Goal: Transaction & Acquisition: Obtain resource

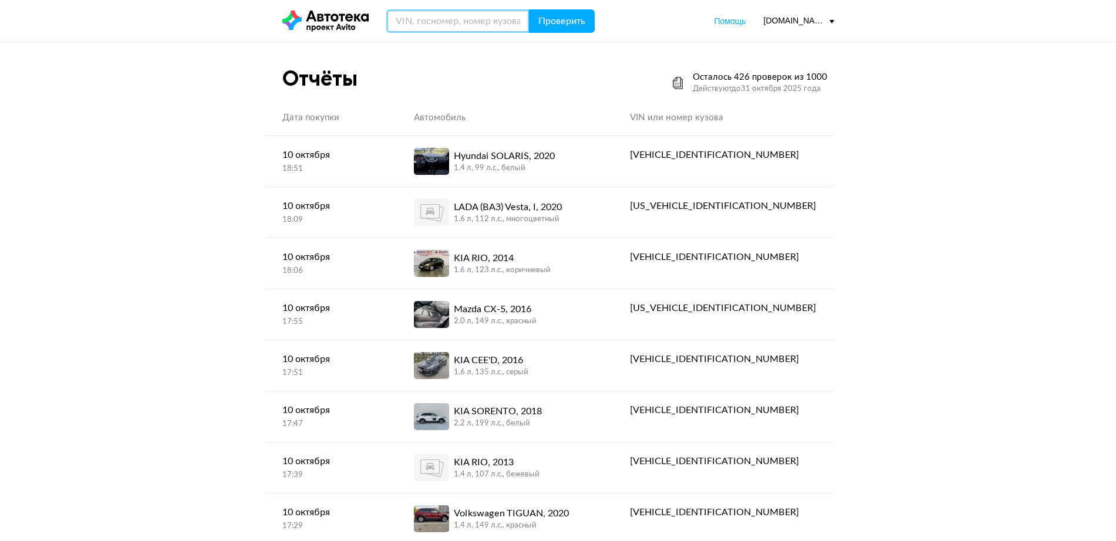
click at [476, 23] on input "text" at bounding box center [457, 20] width 143 height 23
type input "Е256НК12"
click at [529, 9] on button "Проверить" at bounding box center [562, 20] width 66 height 23
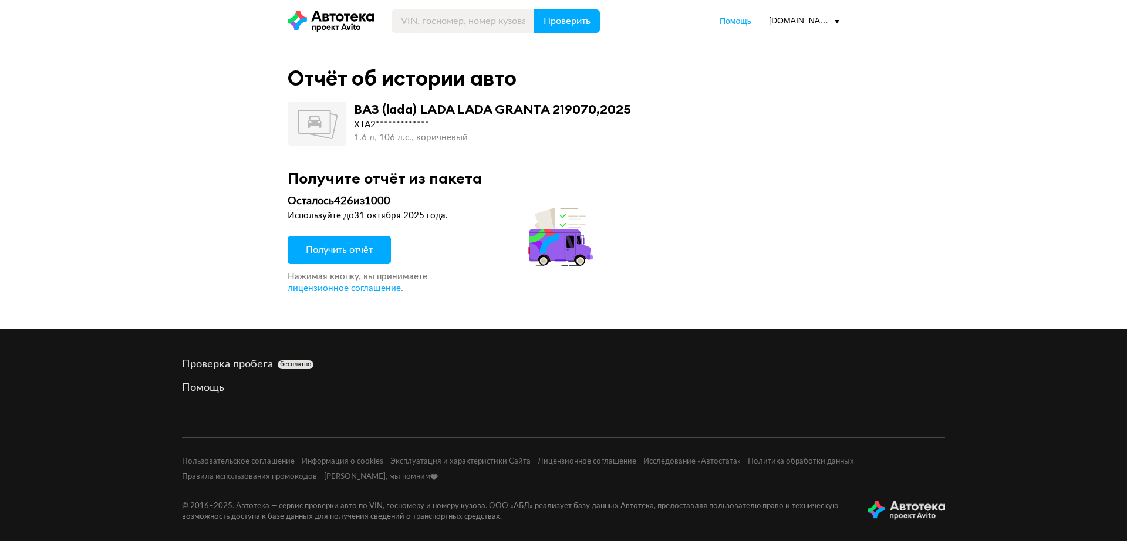
click at [368, 257] on button "Получить отчёт" at bounding box center [339, 250] width 103 height 28
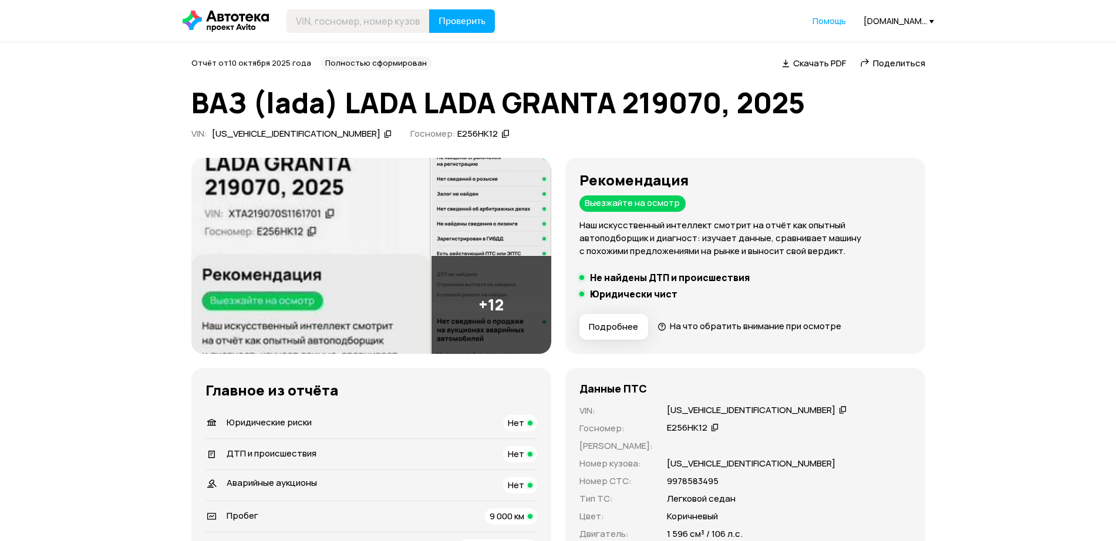
click at [839, 410] on icon at bounding box center [843, 410] width 8 height 12
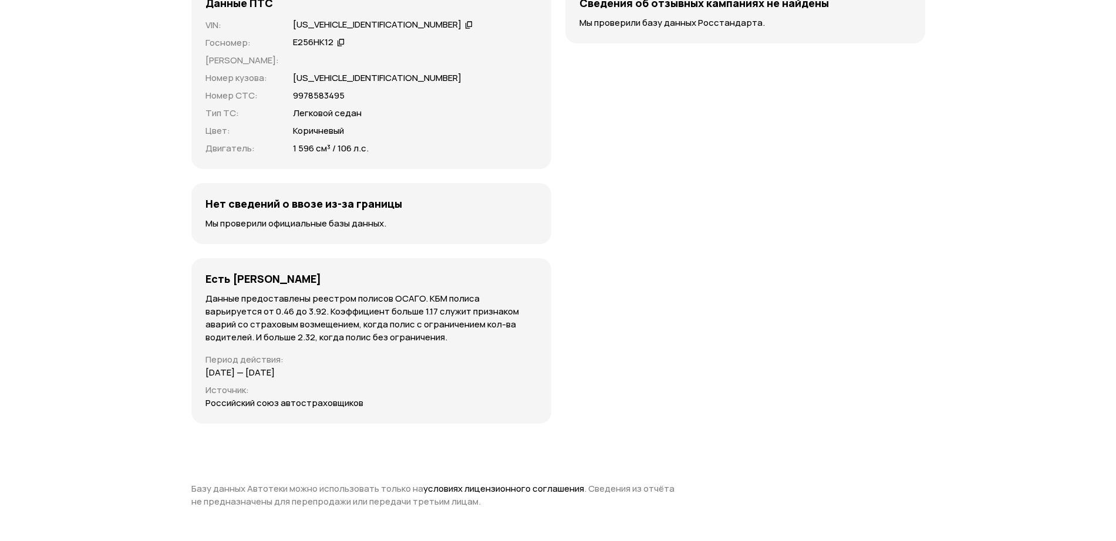
scroll to position [2936, 0]
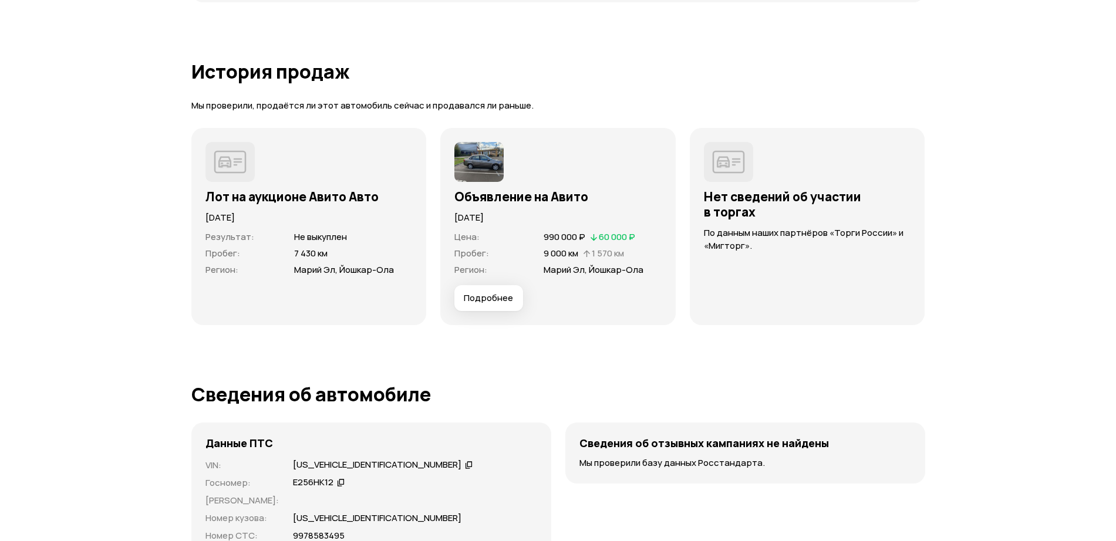
click at [477, 166] on img at bounding box center [478, 162] width 49 height 40
click at [479, 290] on button "Подробнее" at bounding box center [488, 298] width 69 height 26
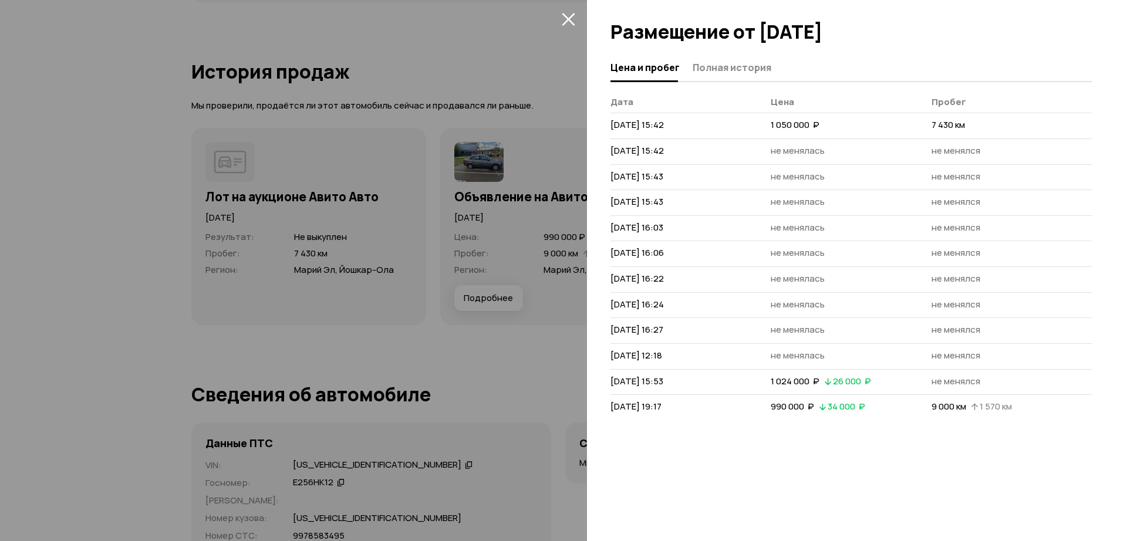
click at [753, 71] on span "Полная история" at bounding box center [732, 68] width 79 height 12
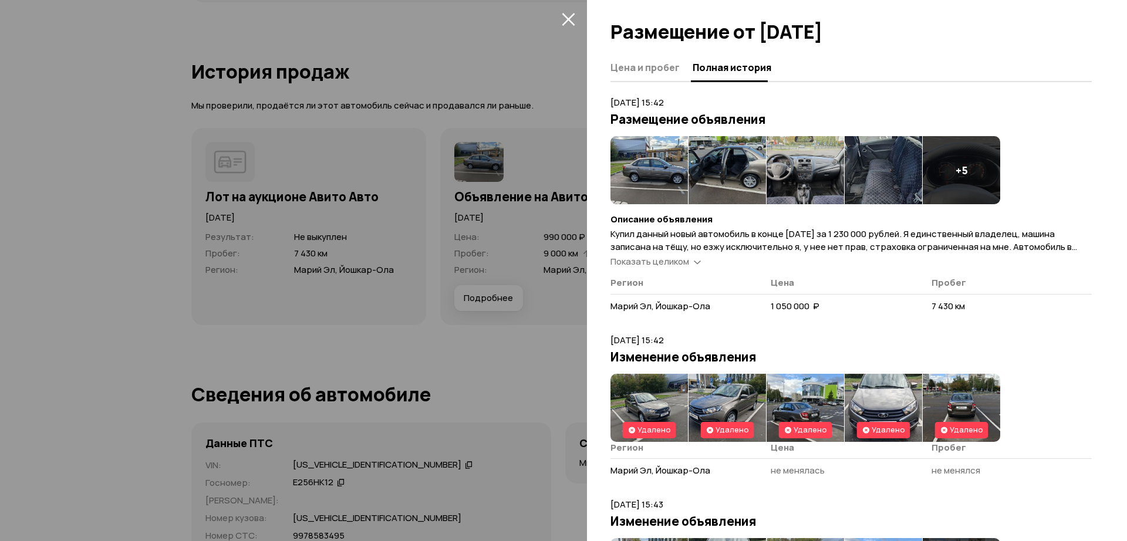
click at [632, 163] on img at bounding box center [650, 170] width 78 height 68
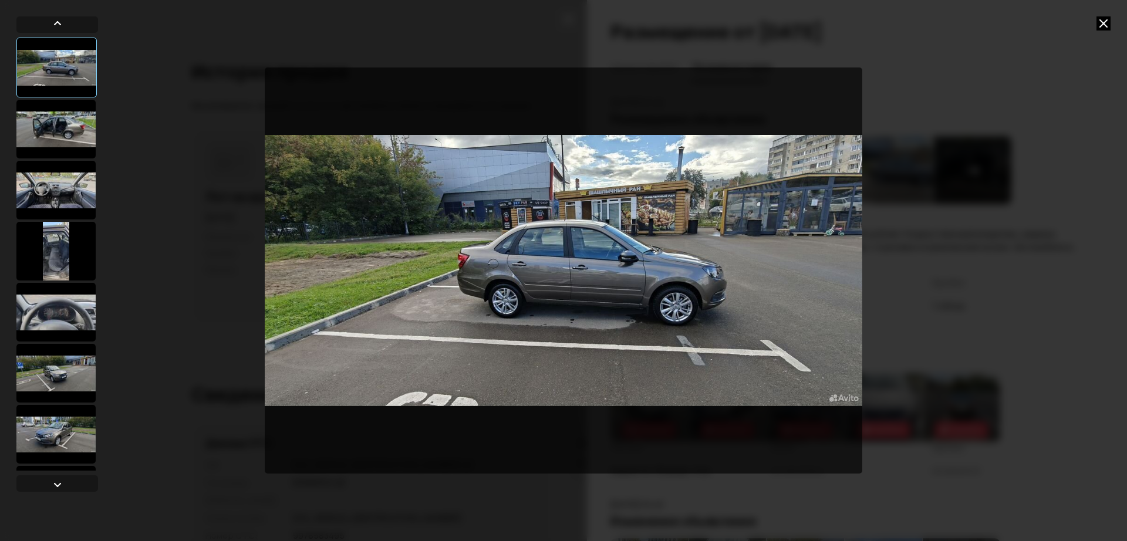
click at [46, 180] on div at bounding box center [55, 190] width 79 height 59
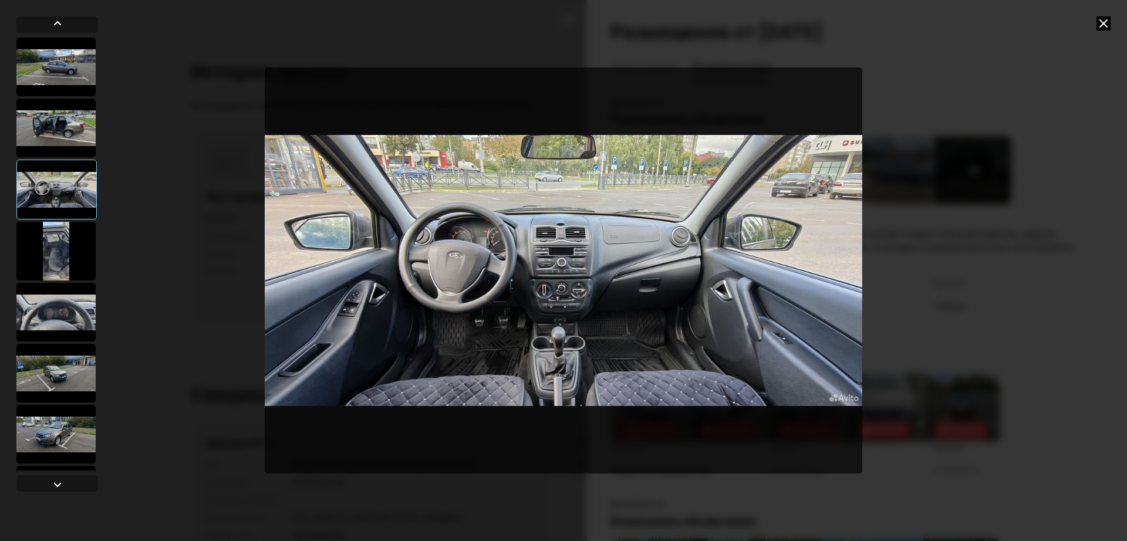
click at [54, 96] on div at bounding box center [57, 254] width 82 height 433
click at [62, 120] on div at bounding box center [55, 128] width 79 height 59
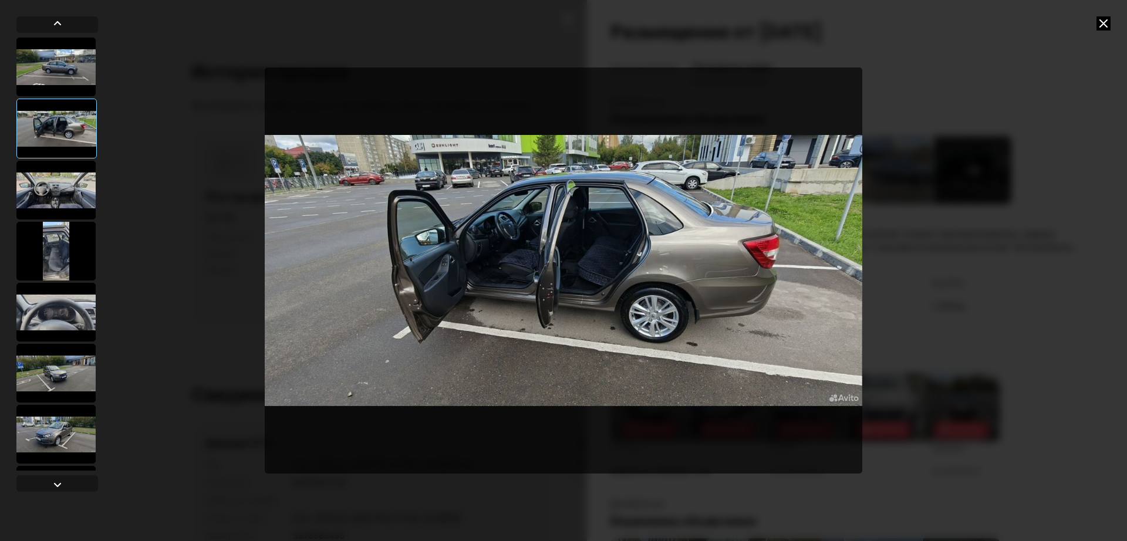
click at [73, 257] on div at bounding box center [55, 251] width 79 height 59
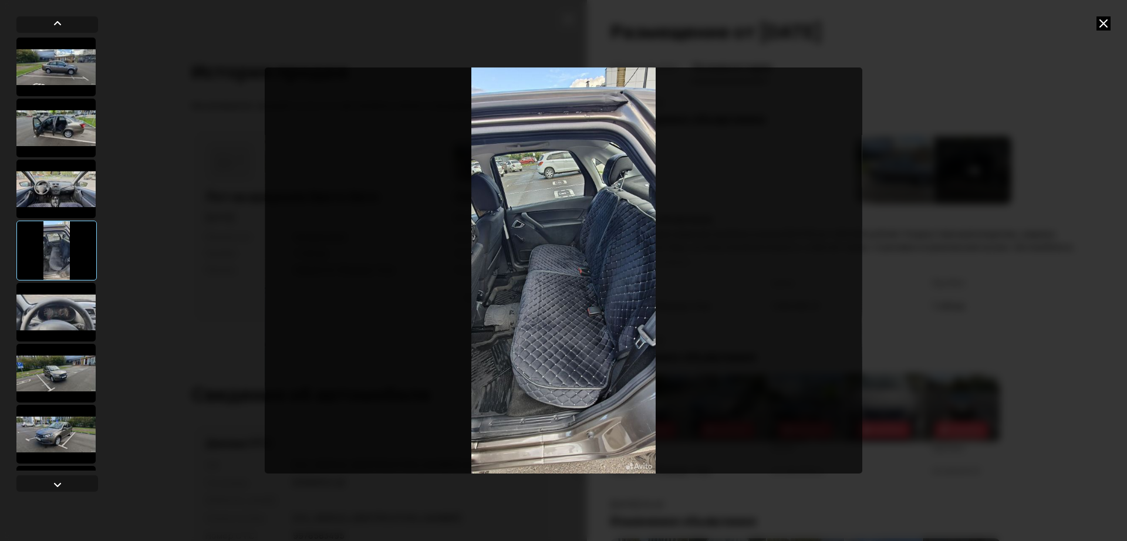
click at [73, 325] on div at bounding box center [55, 312] width 79 height 59
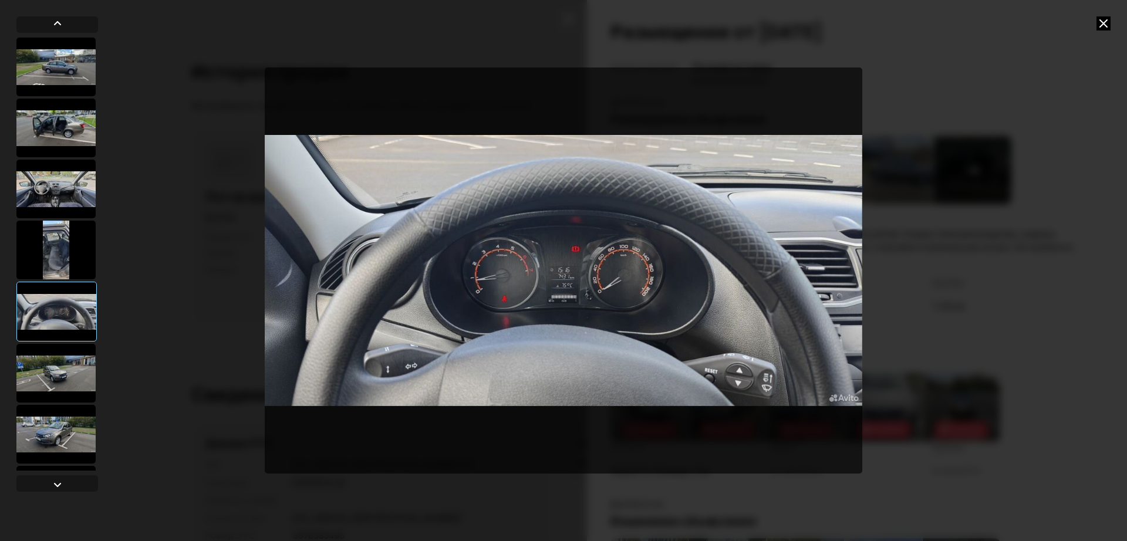
click at [36, 196] on div at bounding box center [55, 189] width 79 height 59
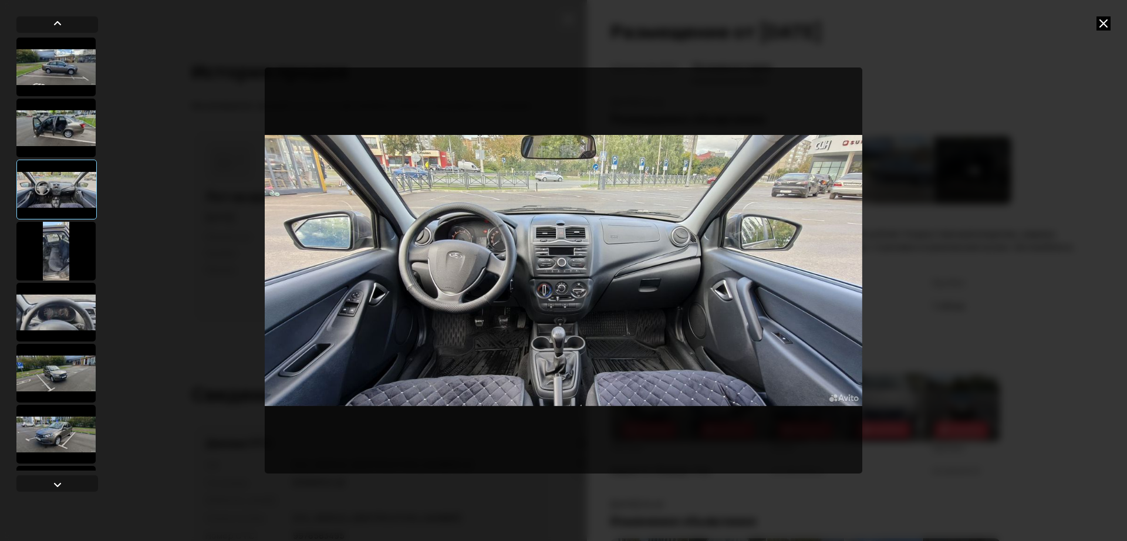
click at [540, 312] on img "Go to Slide 3" at bounding box center [564, 271] width 598 height 406
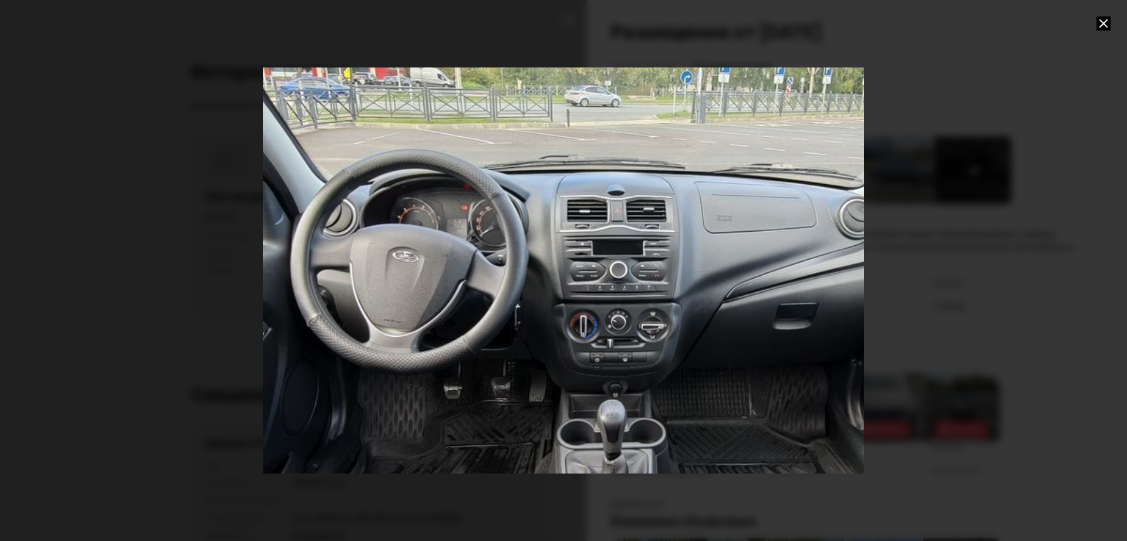
drag, startPoint x: 540, startPoint y: 312, endPoint x: 598, endPoint y: 328, distance: 60.8
click at [598, 328] on div "Go to Slide 3" at bounding box center [622, 286] width 1203 height 812
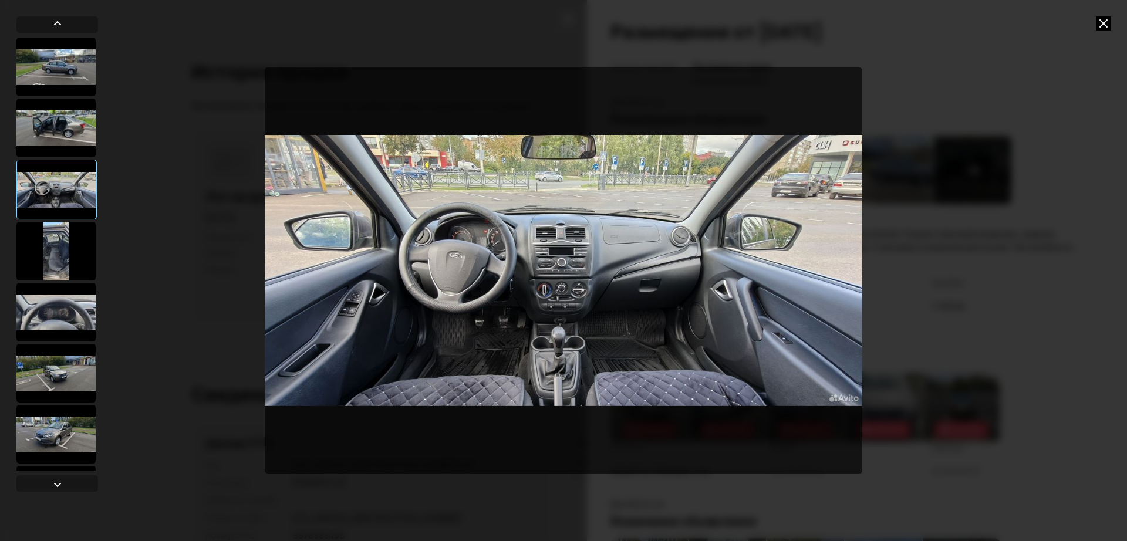
click at [476, 294] on img "Go to Slide 3" at bounding box center [564, 271] width 598 height 406
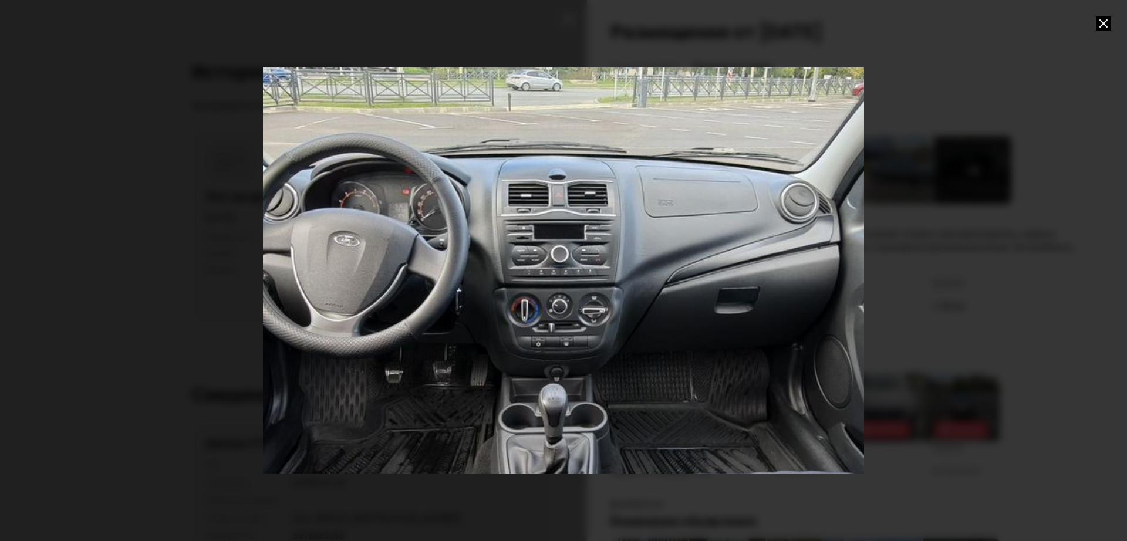
click at [476, 294] on div "Go to Slide 3" at bounding box center [563, 270] width 1203 height 812
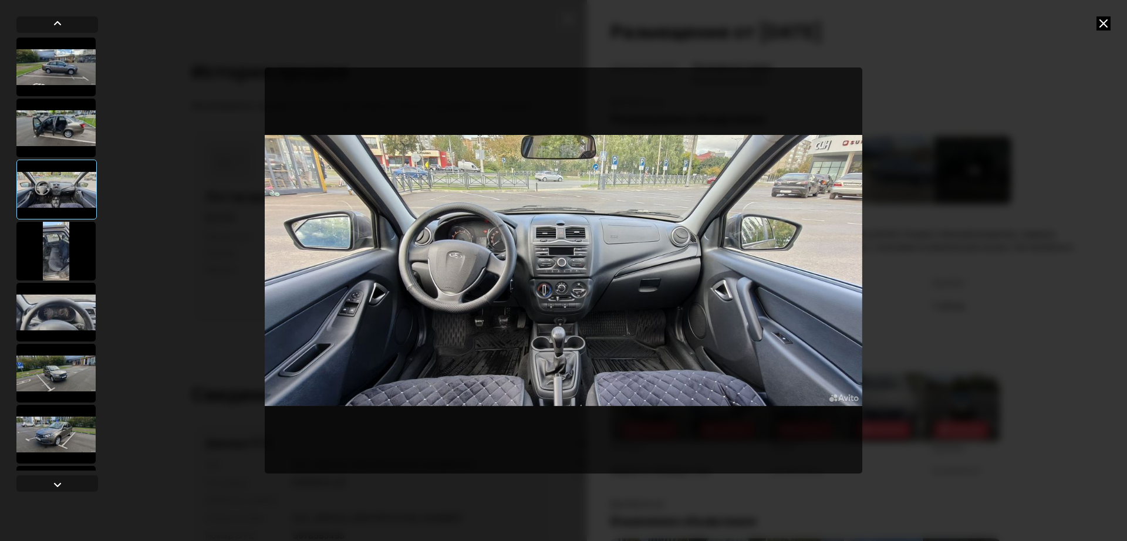
click at [1104, 25] on icon at bounding box center [1104, 23] width 14 height 14
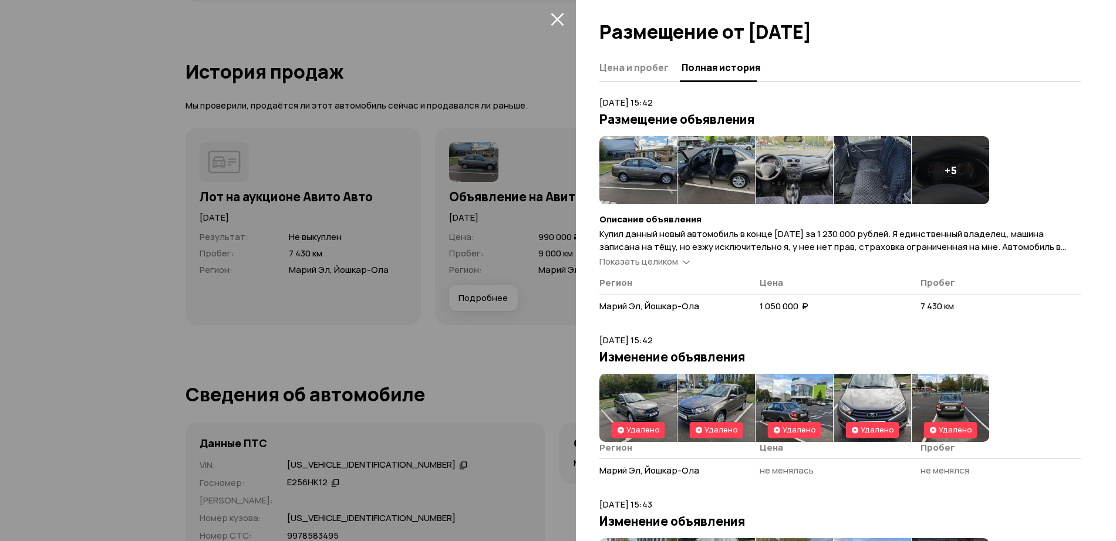
click at [489, 194] on div at bounding box center [558, 270] width 1116 height 541
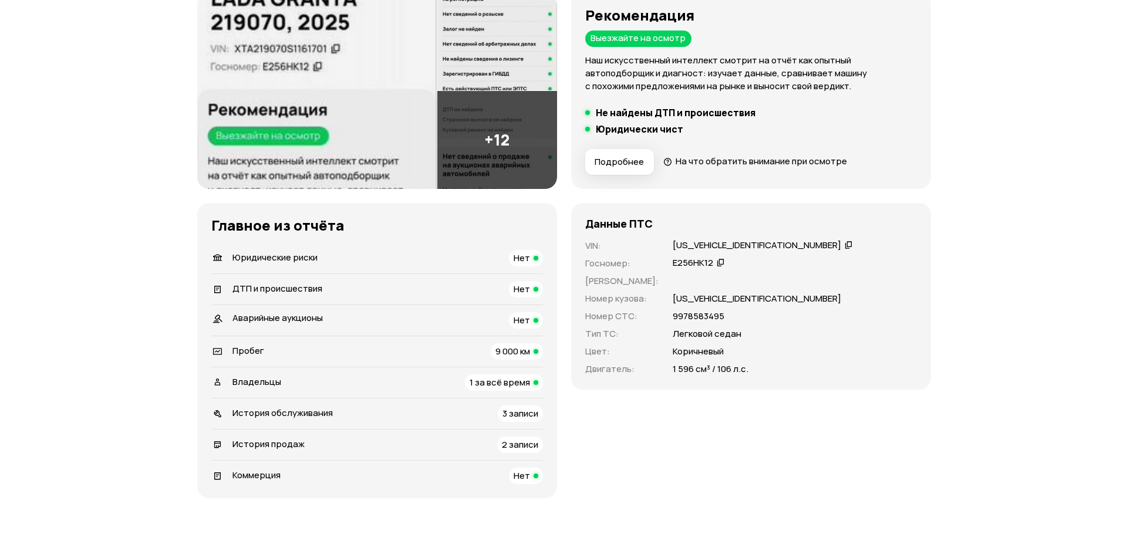
scroll to position [73, 0]
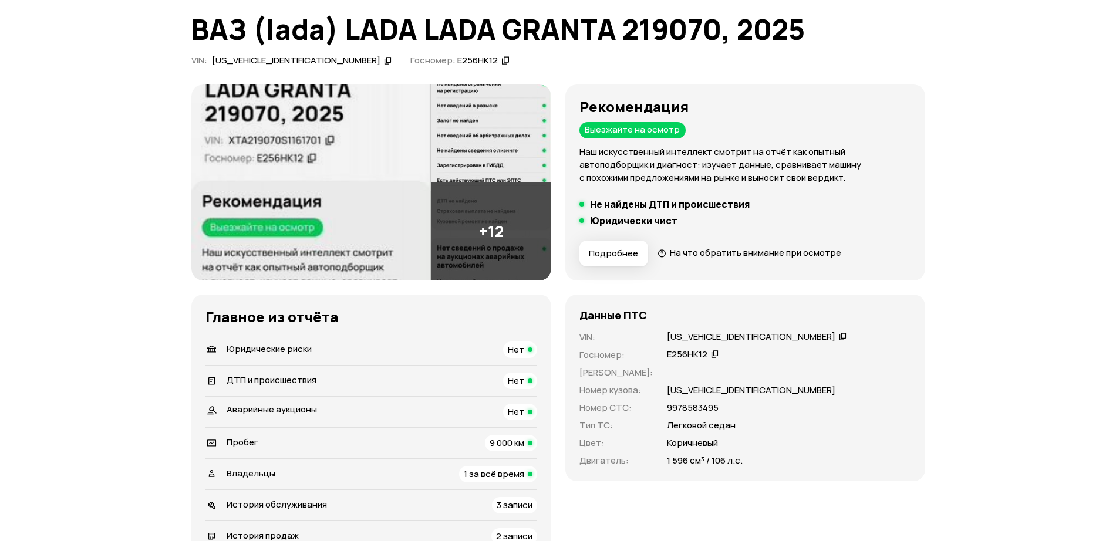
click at [370, 205] on img at bounding box center [311, 183] width 240 height 196
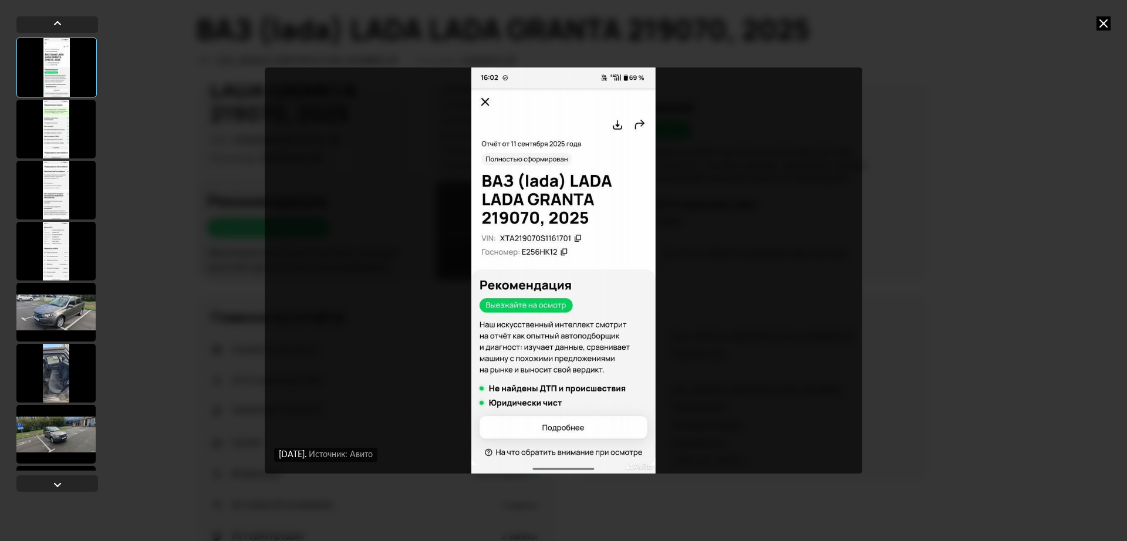
click at [40, 331] on div at bounding box center [55, 312] width 79 height 59
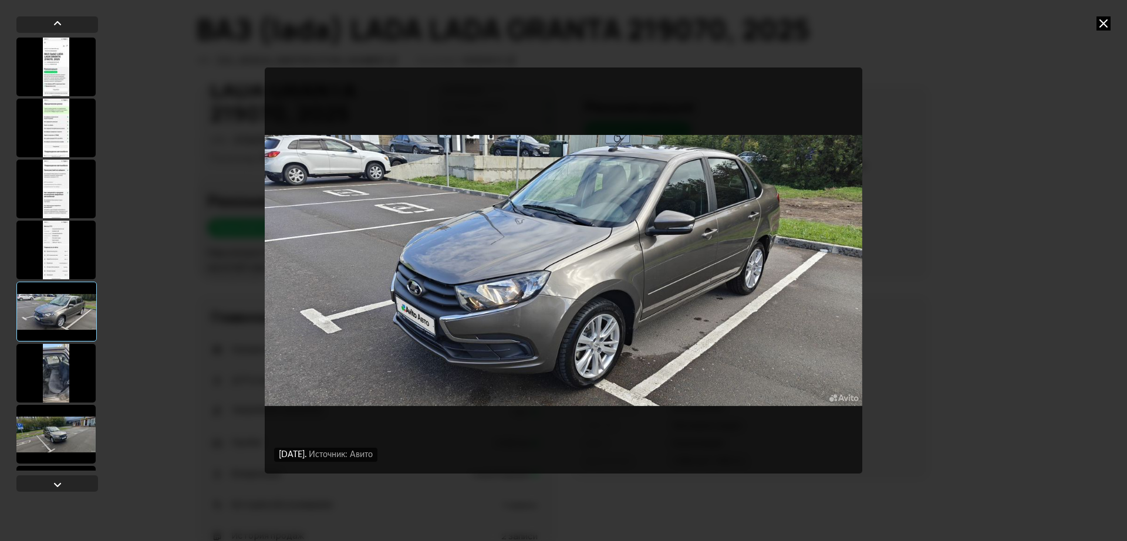
click at [54, 423] on div at bounding box center [55, 434] width 79 height 59
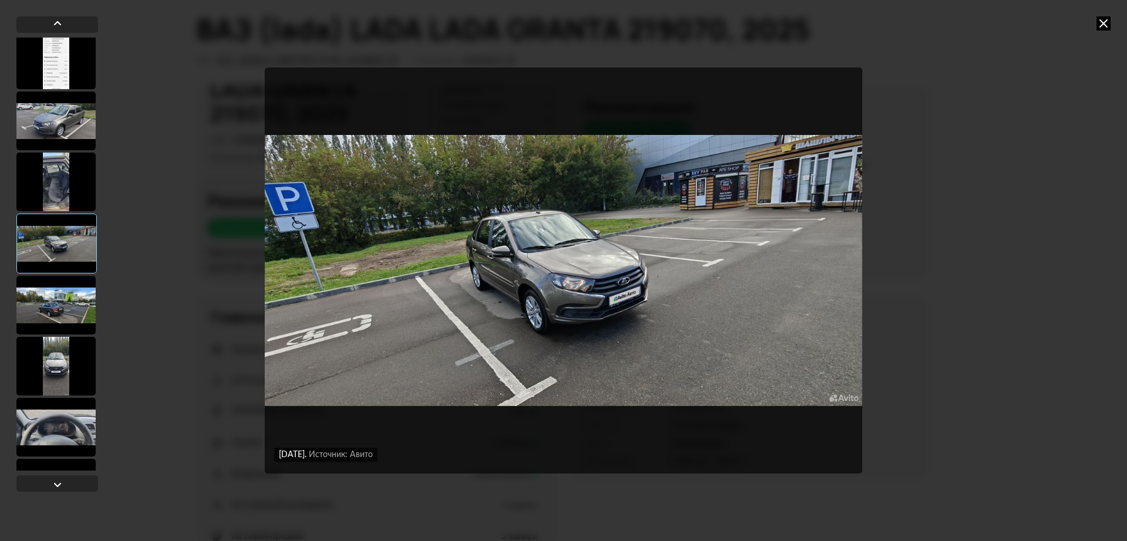
scroll to position [220, 0]
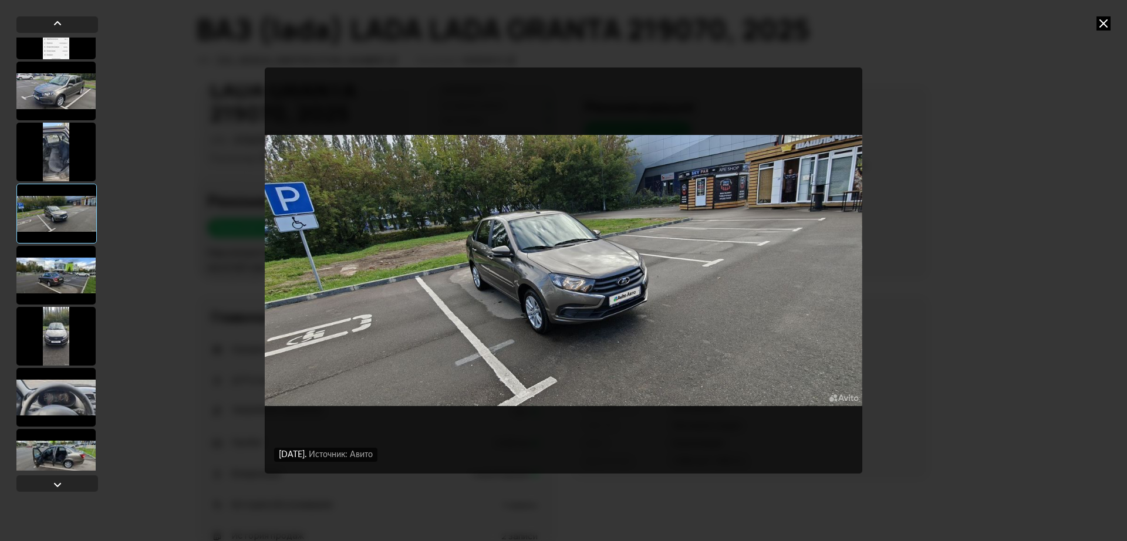
click at [50, 264] on div at bounding box center [55, 275] width 79 height 59
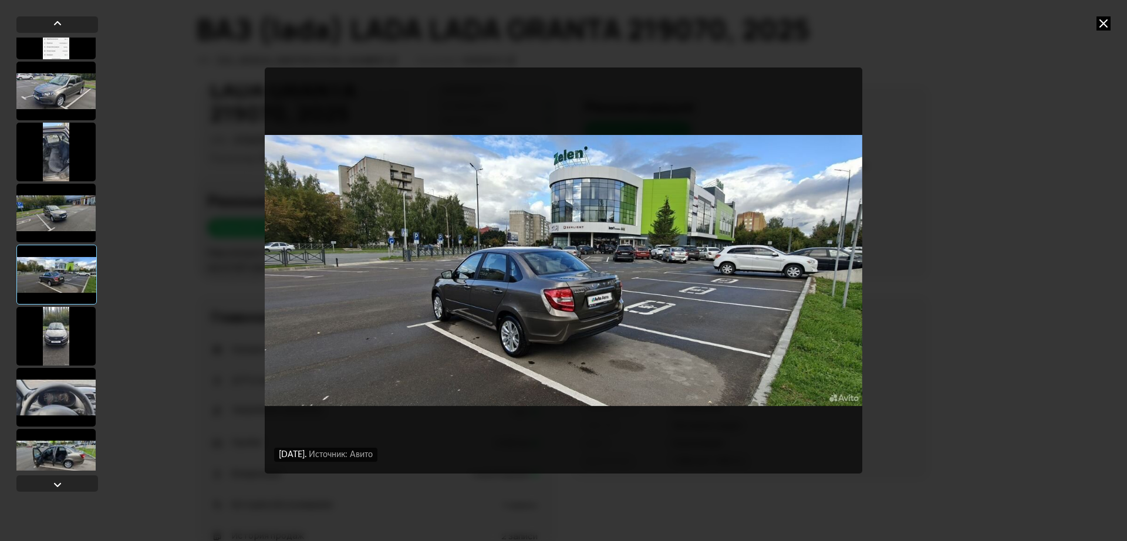
click at [60, 395] on div at bounding box center [55, 397] width 79 height 59
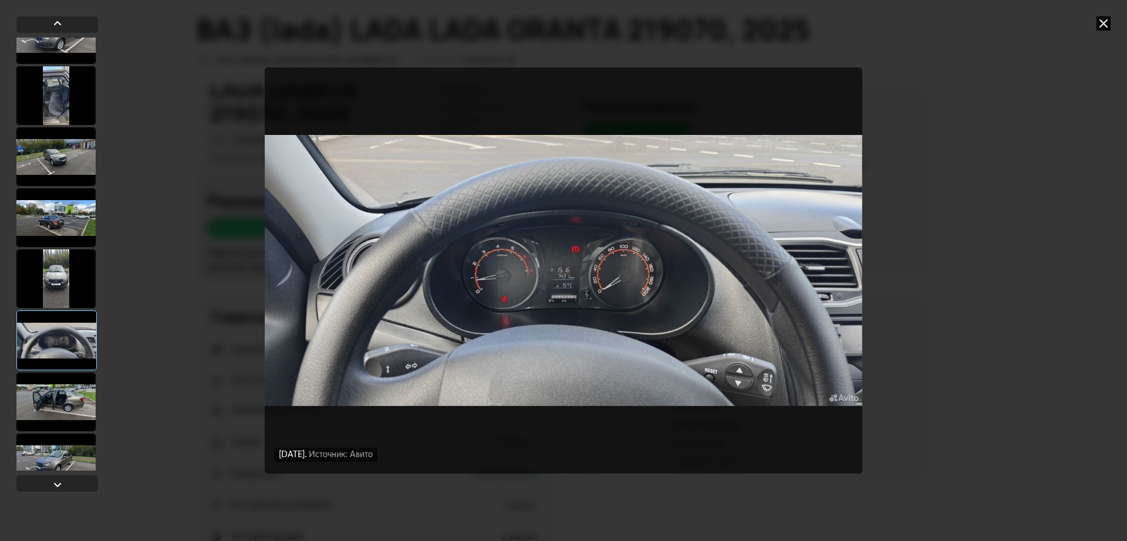
scroll to position [367, 0]
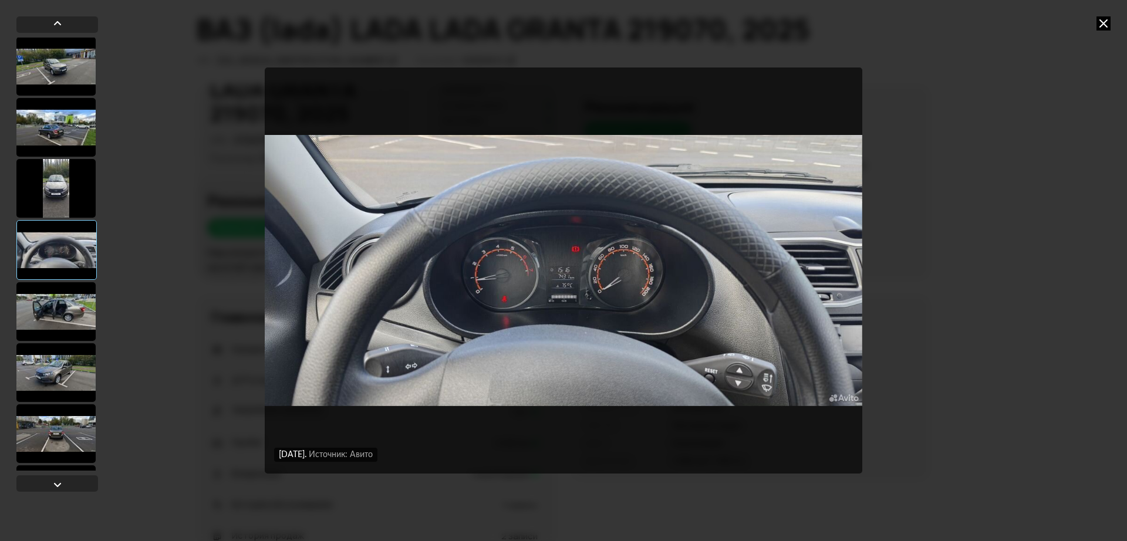
click at [63, 307] on div at bounding box center [55, 311] width 79 height 59
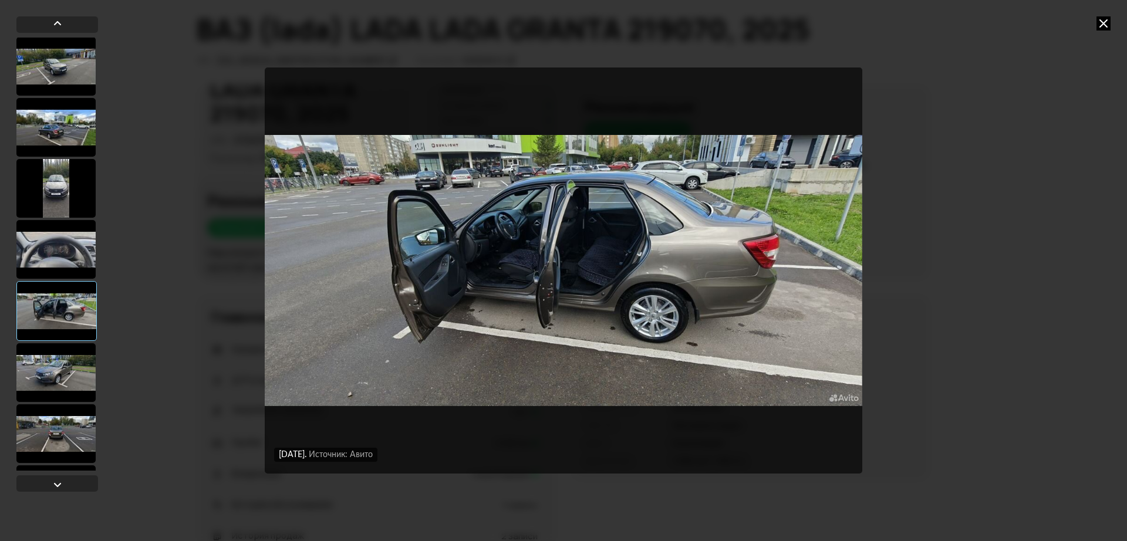
click at [53, 432] on div at bounding box center [55, 434] width 79 height 59
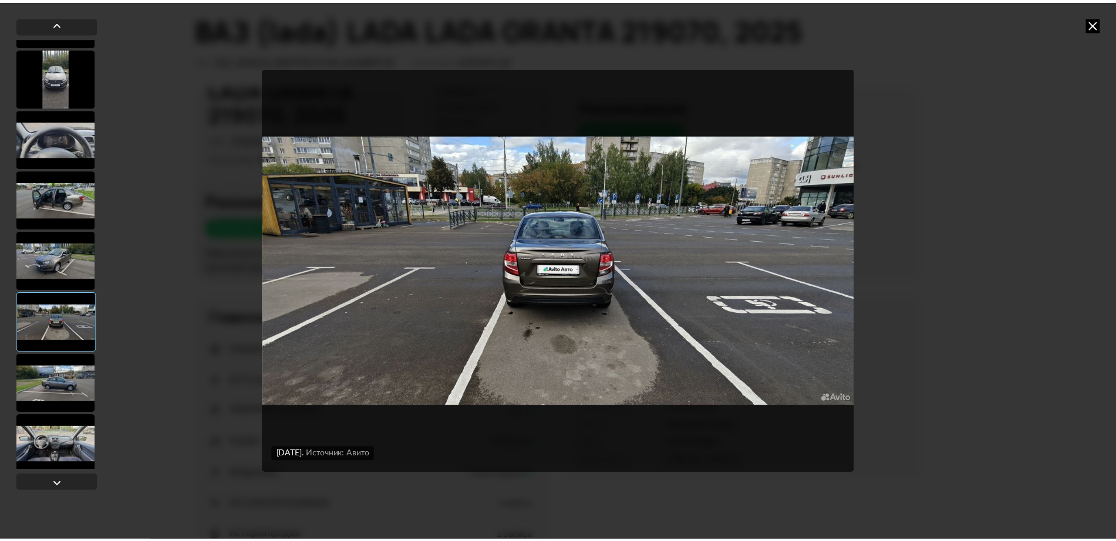
scroll to position [484, 0]
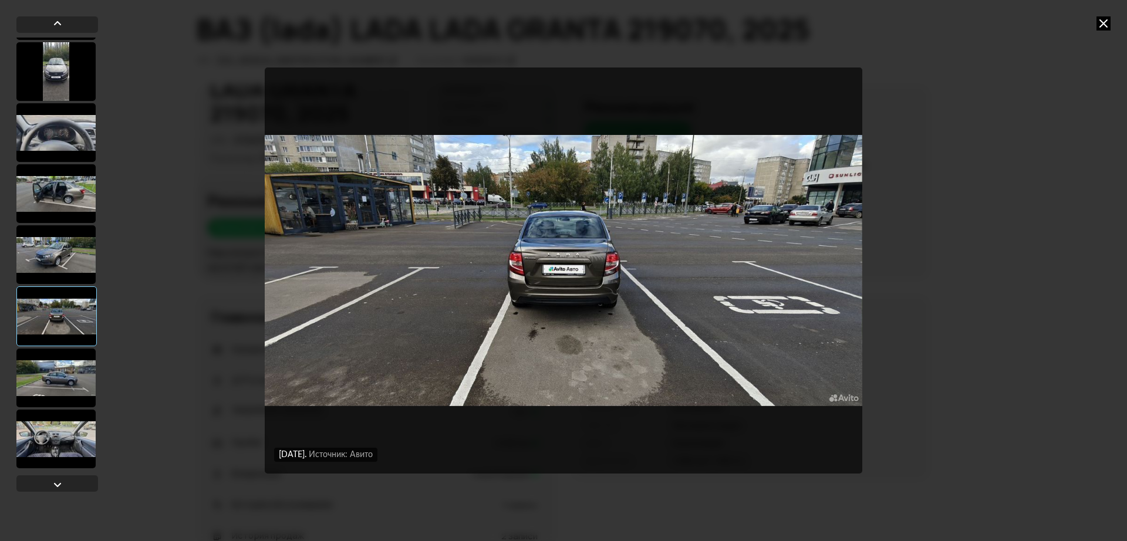
click at [75, 361] on div at bounding box center [55, 378] width 79 height 59
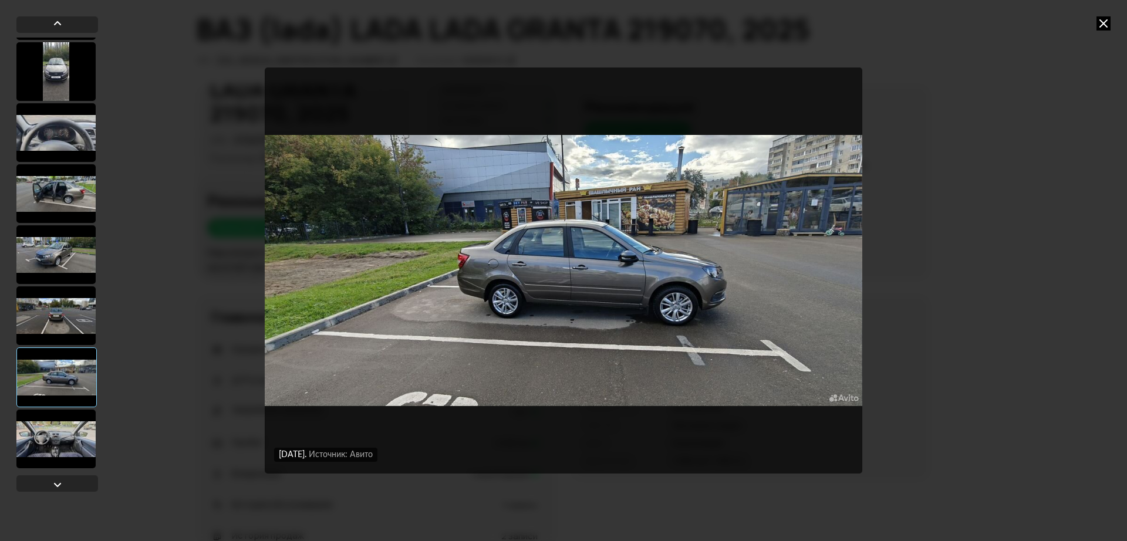
click at [73, 426] on div at bounding box center [55, 439] width 79 height 59
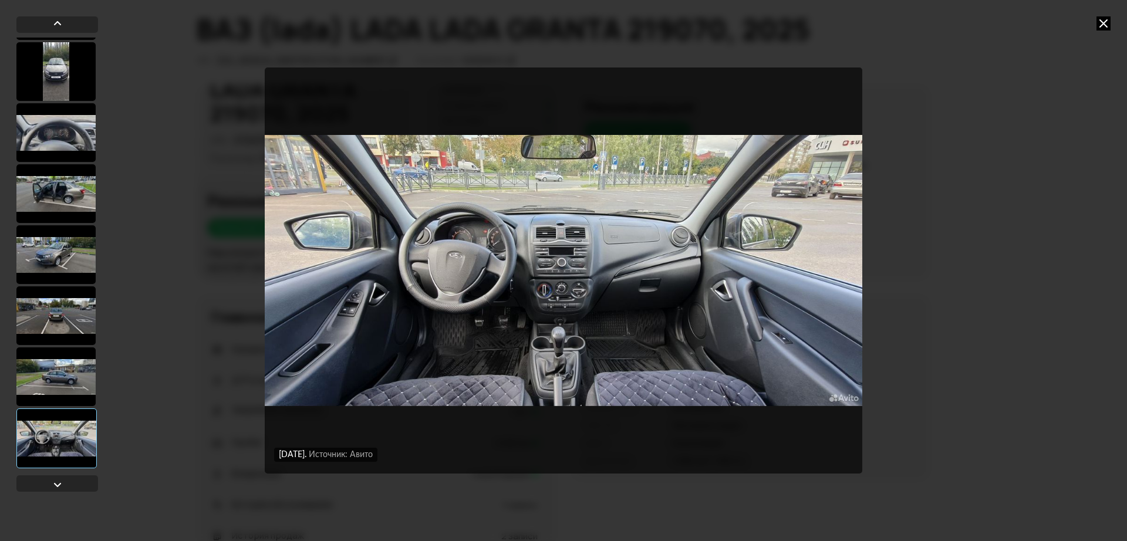
click at [584, 341] on img "Go to Slide 15" at bounding box center [564, 271] width 598 height 406
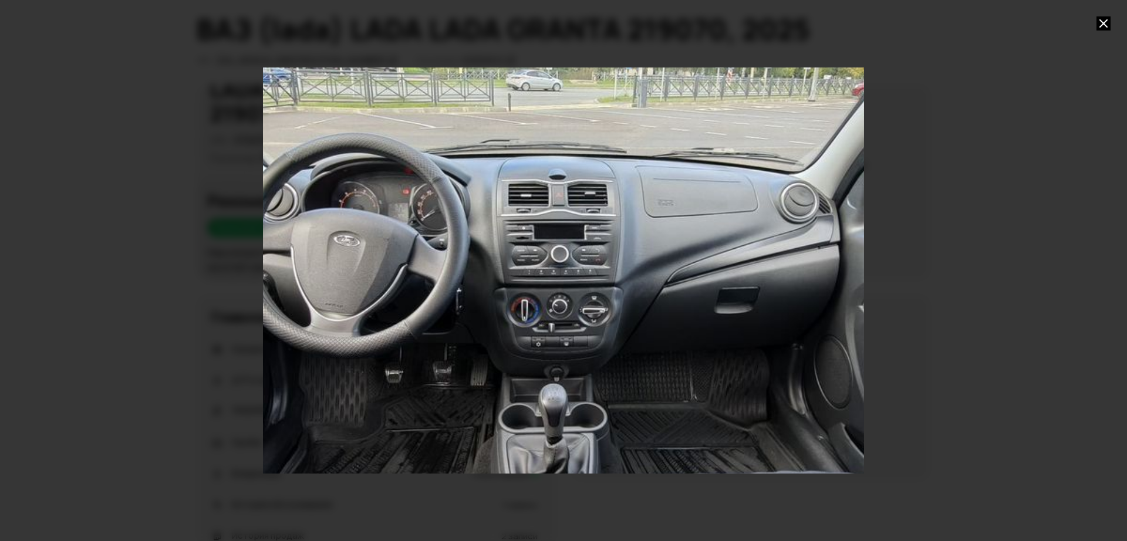
click at [1103, 19] on icon at bounding box center [1104, 23] width 14 height 14
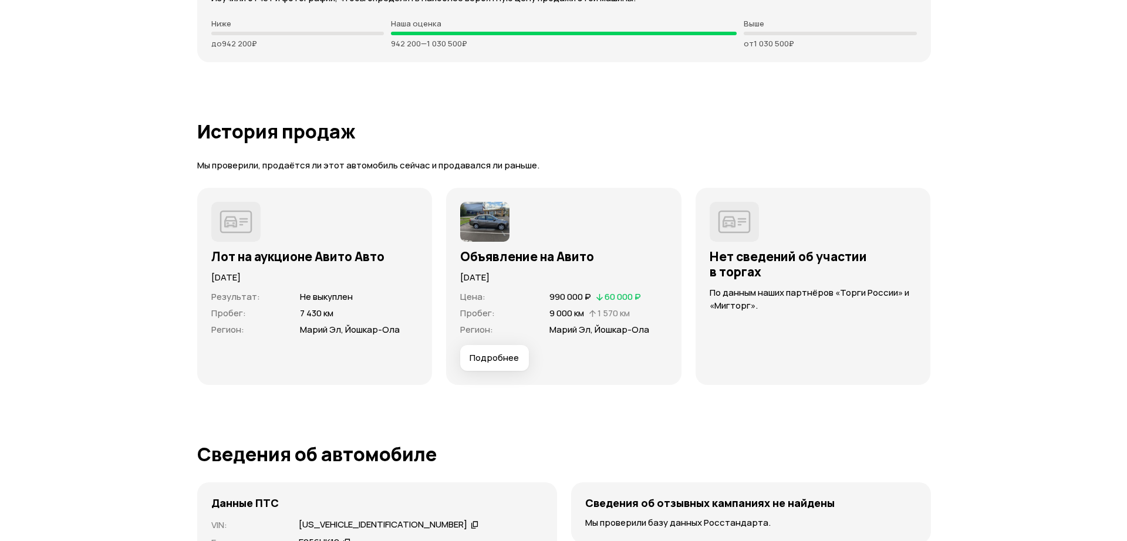
scroll to position [2912, 0]
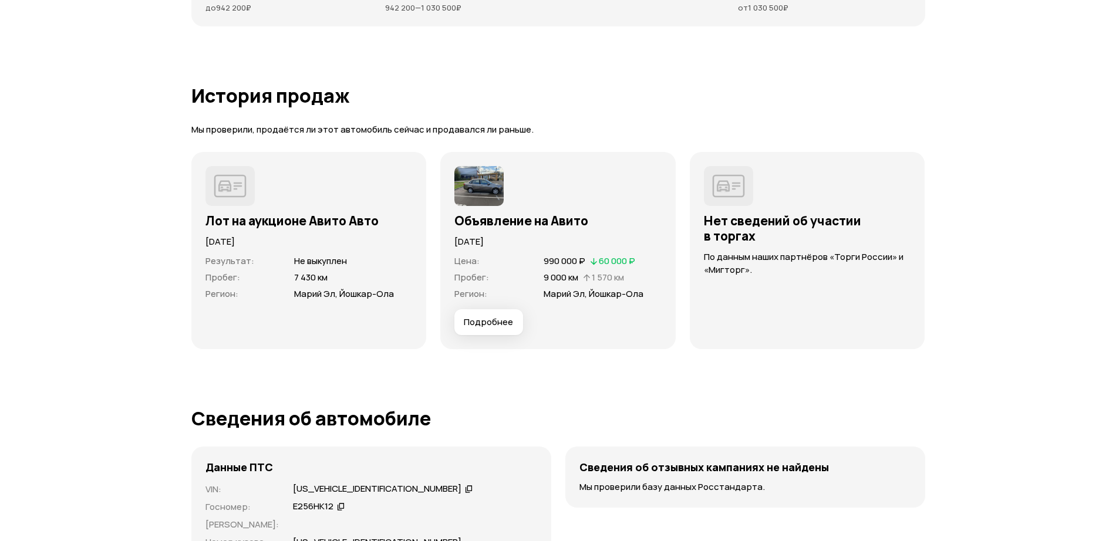
click at [505, 322] on span "Подробнее" at bounding box center [488, 322] width 49 height 12
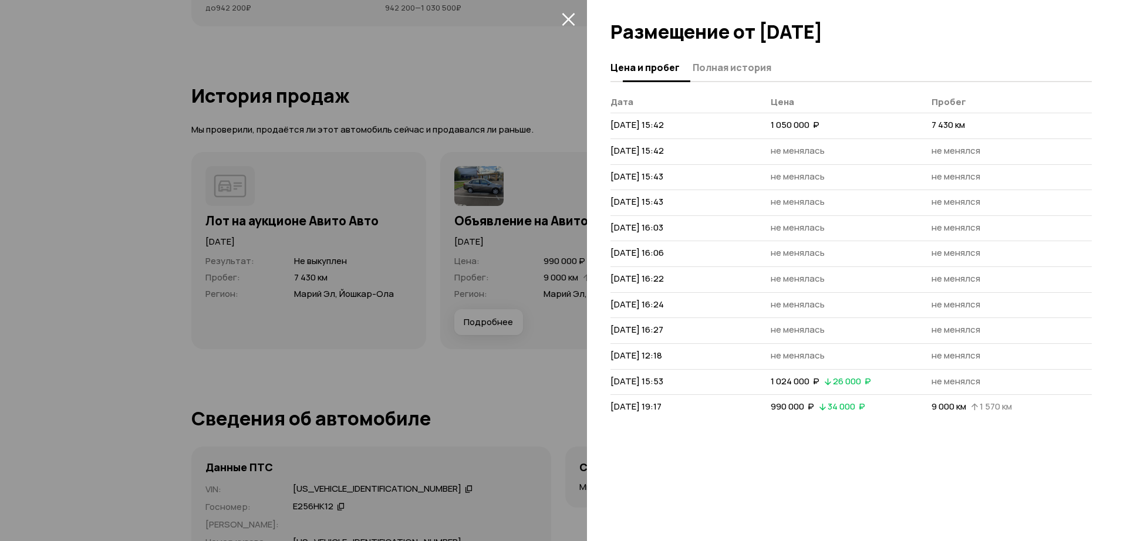
click at [732, 57] on button "Полная история" at bounding box center [730, 67] width 82 height 23
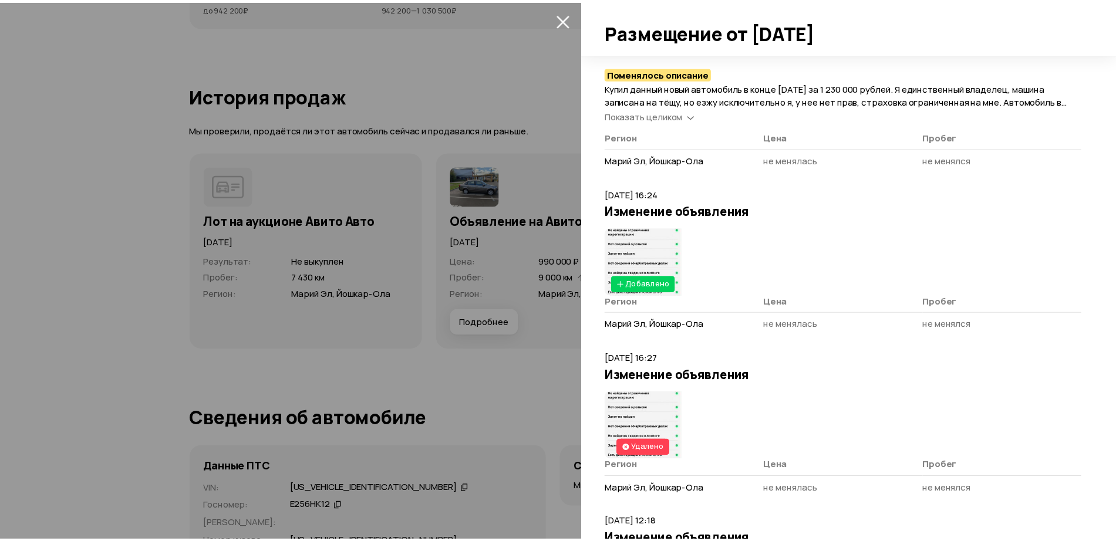
scroll to position [1119, 0]
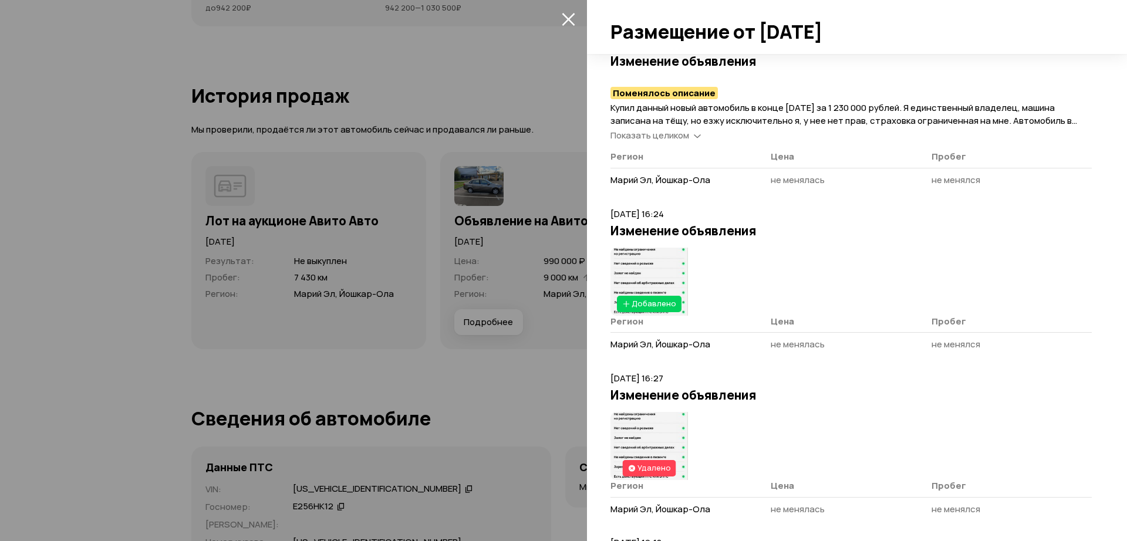
click at [668, 279] on img at bounding box center [650, 282] width 78 height 68
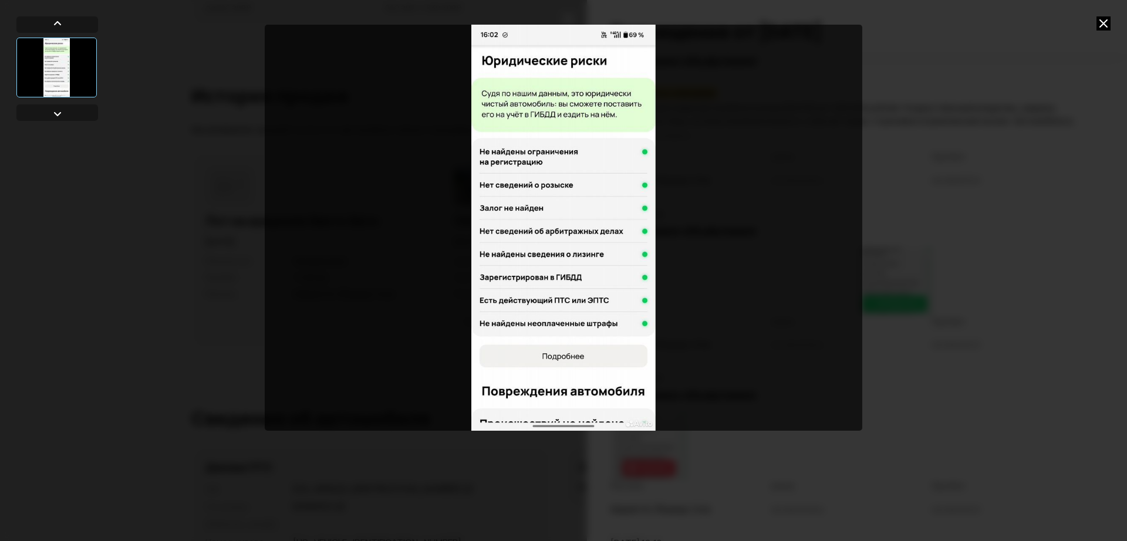
click at [1006, 161] on div at bounding box center [563, 270] width 1127 height 541
click at [1103, 21] on icon at bounding box center [1104, 23] width 14 height 14
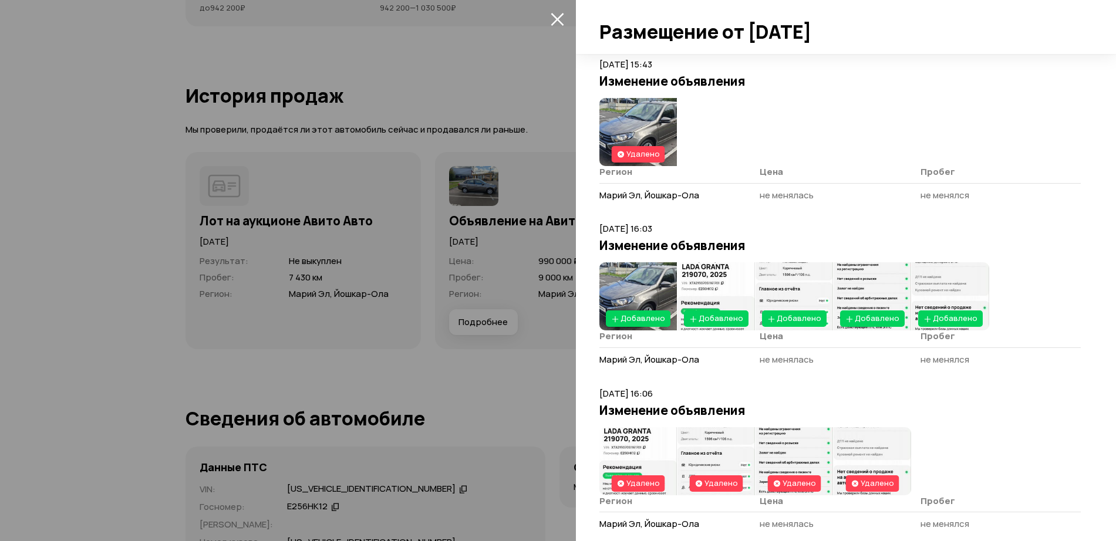
scroll to position [91, 0]
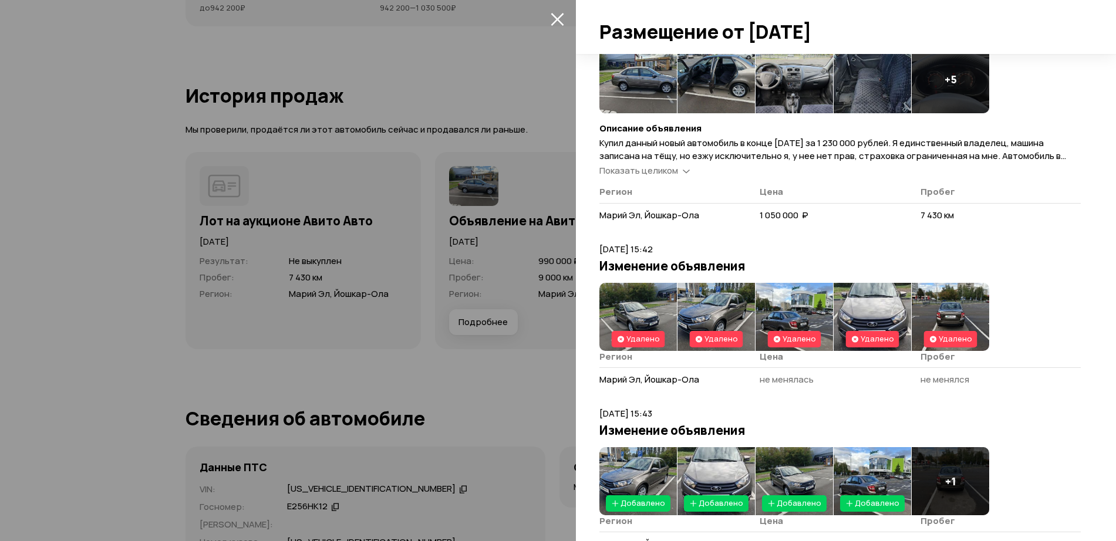
click at [512, 237] on div at bounding box center [558, 270] width 1116 height 541
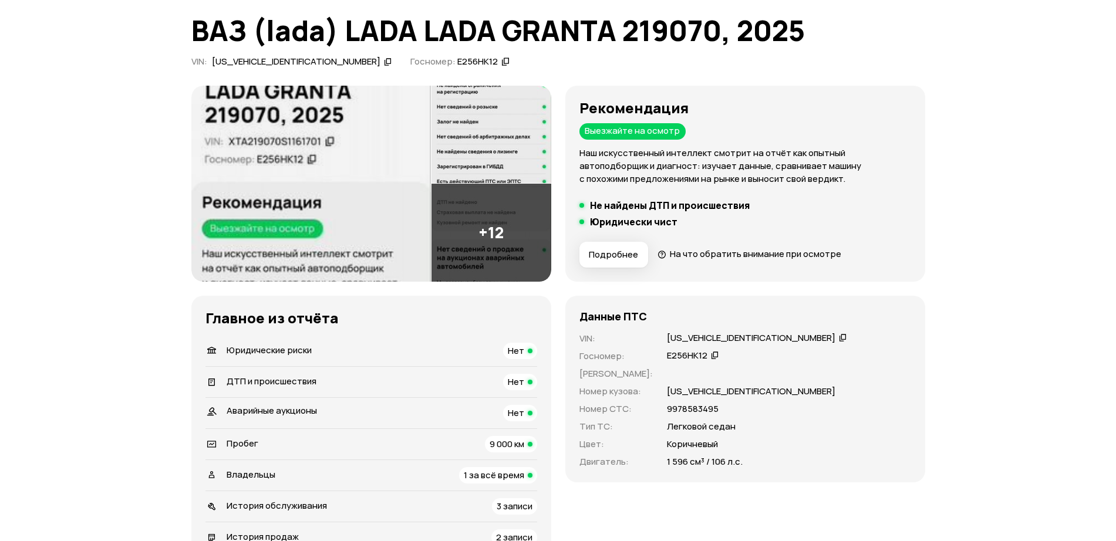
scroll to position [0, 0]
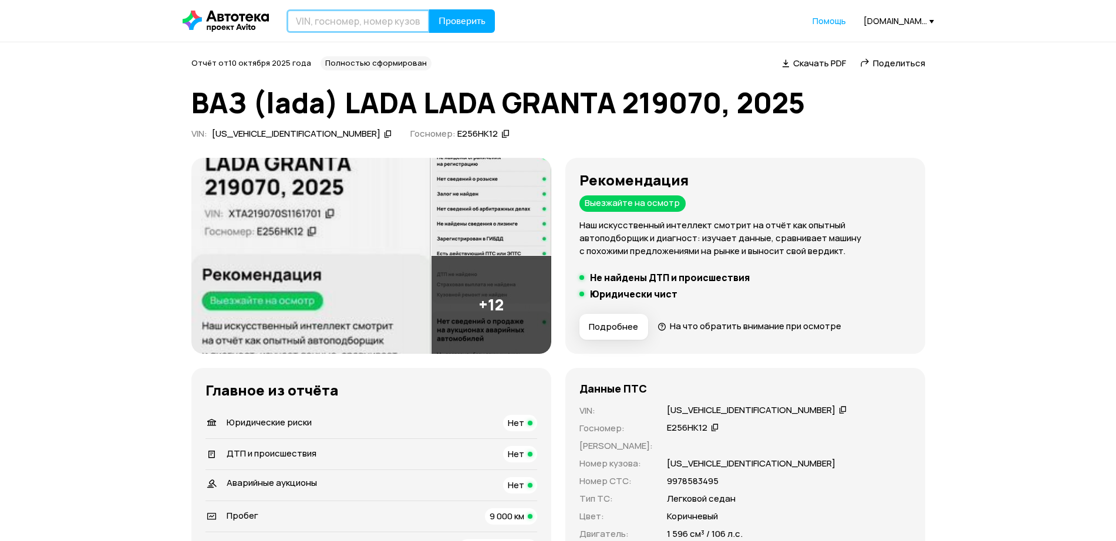
click at [366, 28] on input "text" at bounding box center [358, 20] width 143 height 23
type input "М809СВ69"
click at [459, 28] on button "Проверить" at bounding box center [462, 20] width 66 height 23
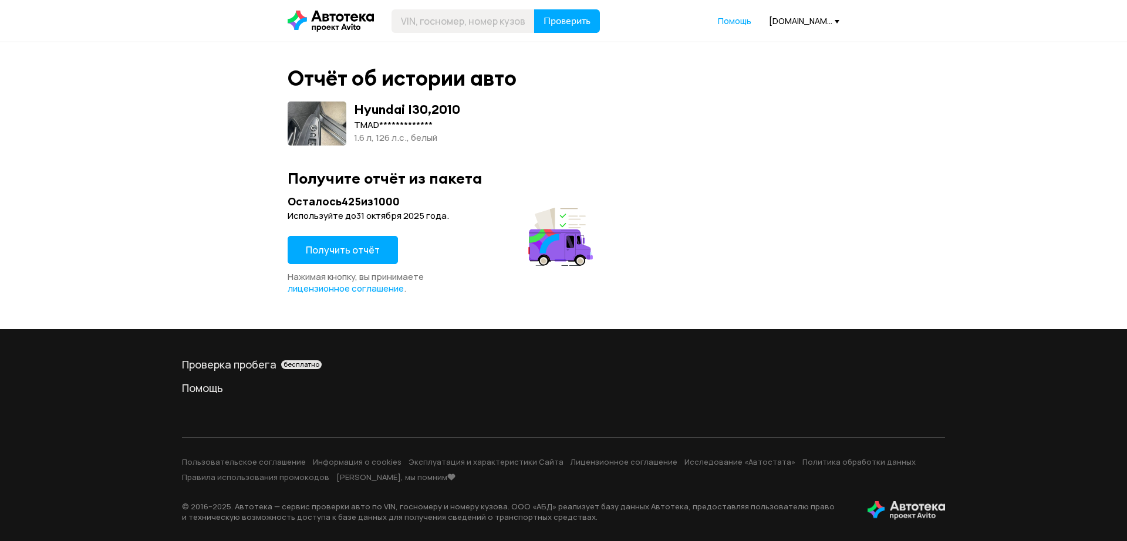
click at [356, 259] on button "Получить отчёт" at bounding box center [343, 250] width 110 height 28
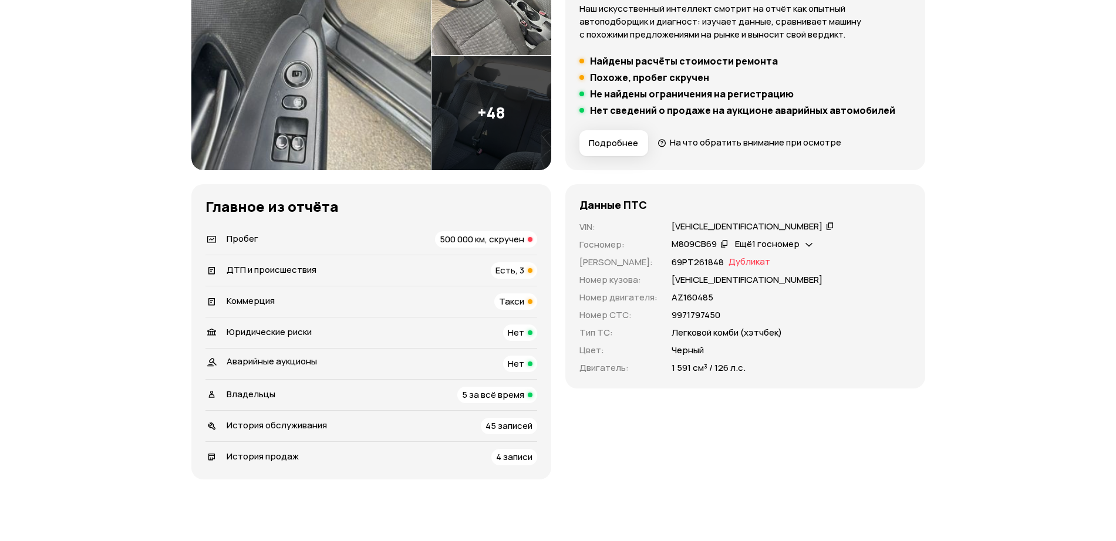
scroll to position [220, 0]
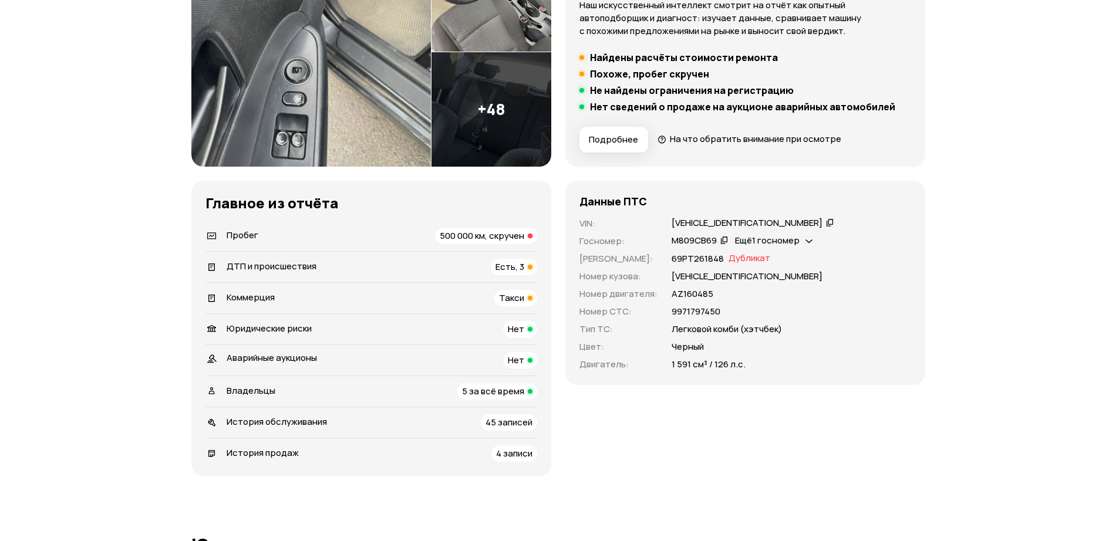
click at [272, 296] on span "Коммерция" at bounding box center [251, 297] width 48 height 12
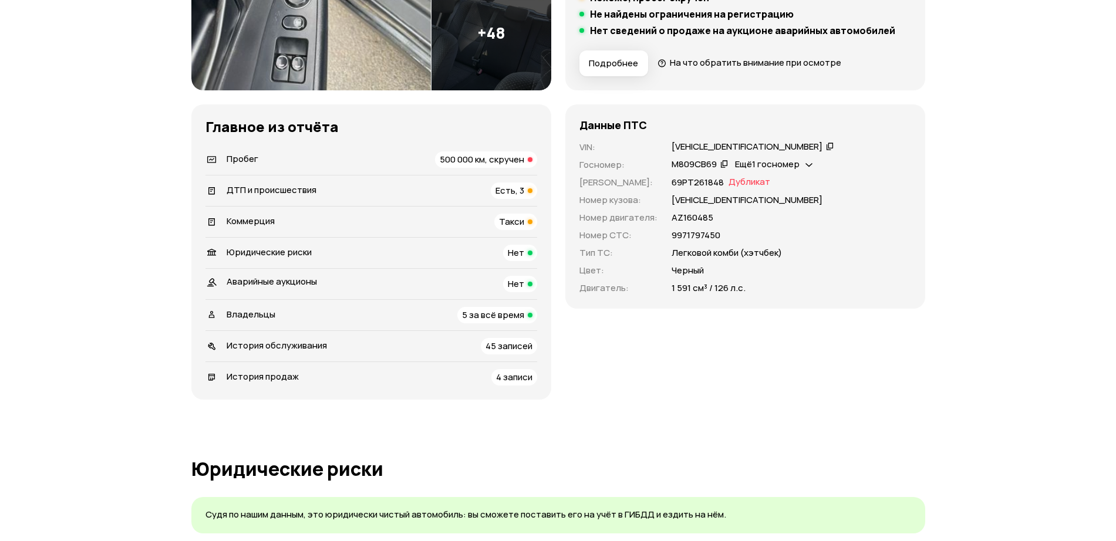
scroll to position [129, 0]
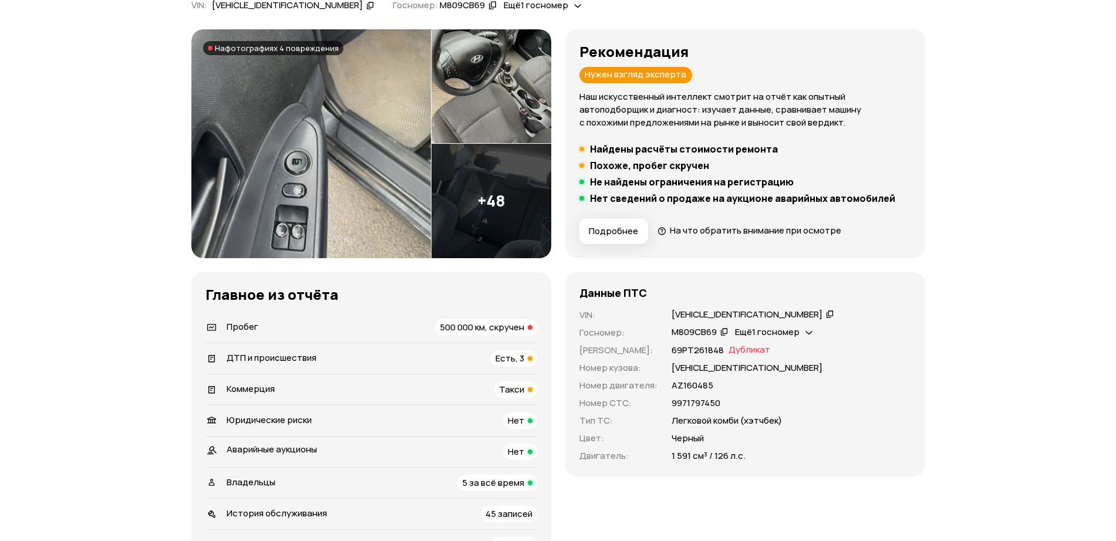
click at [469, 321] on span "500 000 км, скручен" at bounding box center [482, 327] width 85 height 12
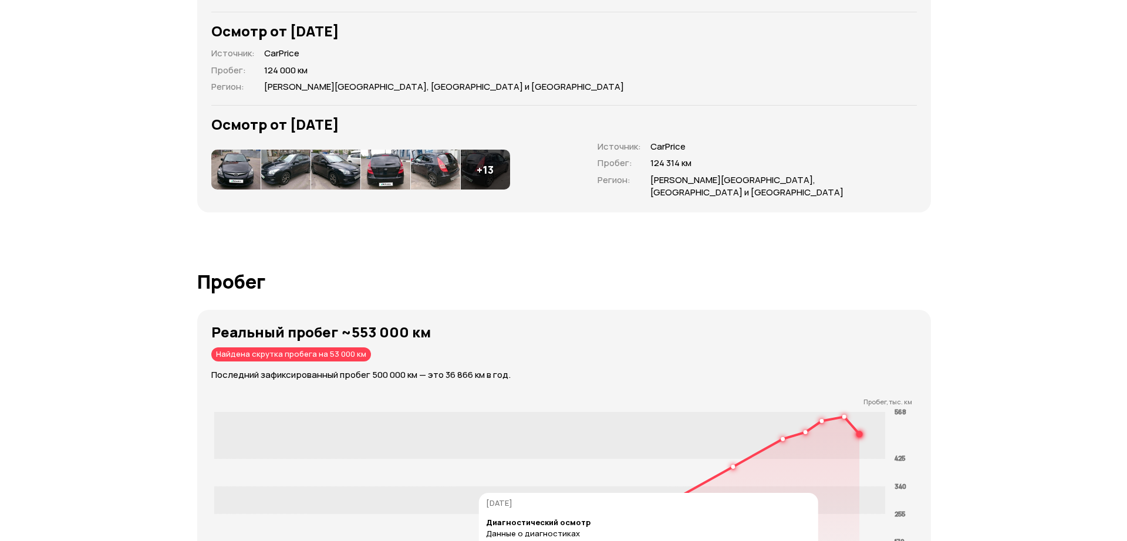
scroll to position [1498, 0]
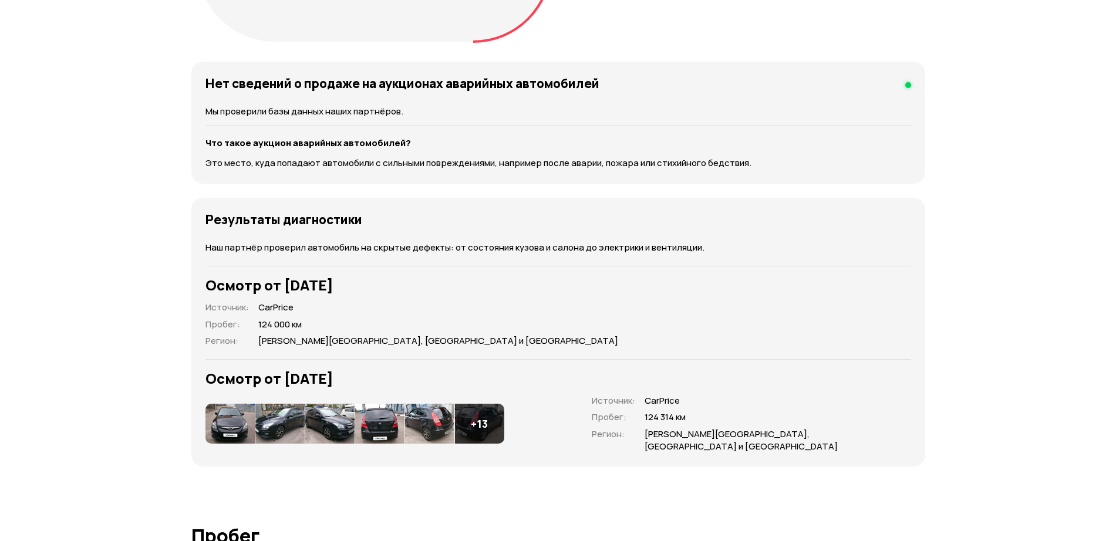
click at [234, 404] on img at bounding box center [230, 424] width 49 height 40
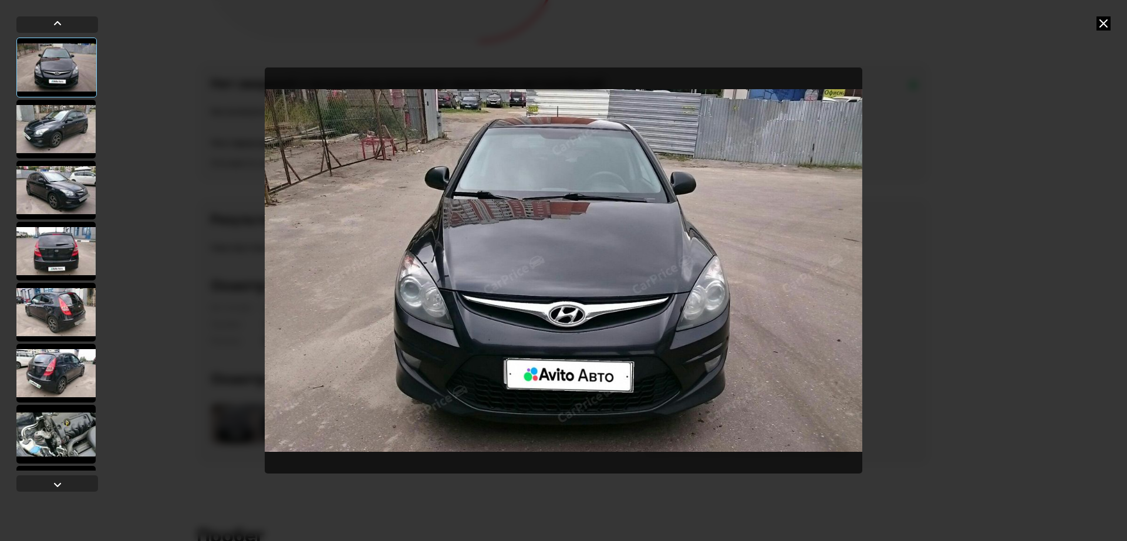
click at [72, 116] on div at bounding box center [55, 129] width 79 height 59
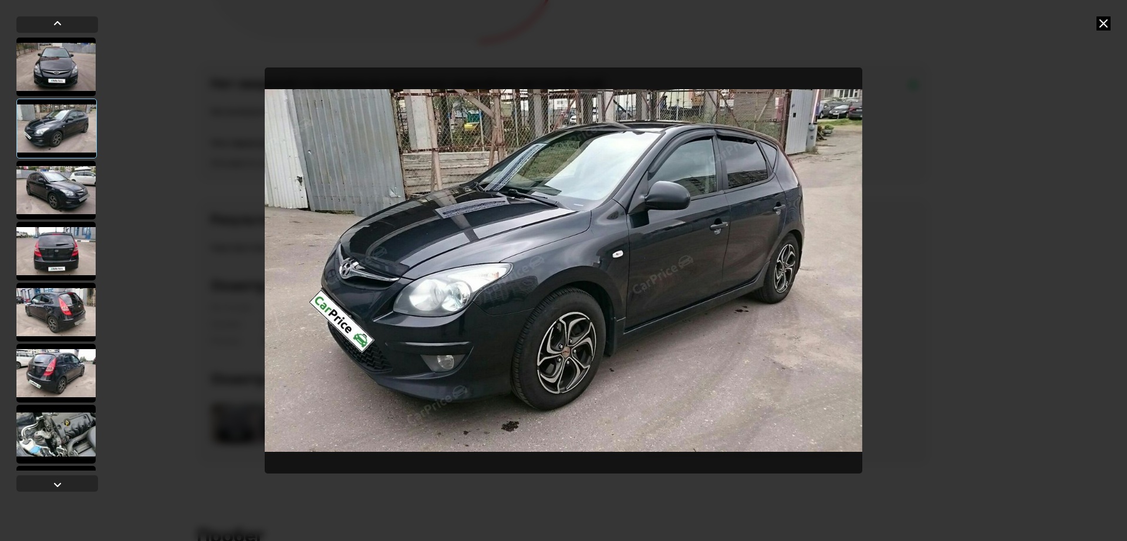
click at [65, 184] on div at bounding box center [55, 190] width 79 height 59
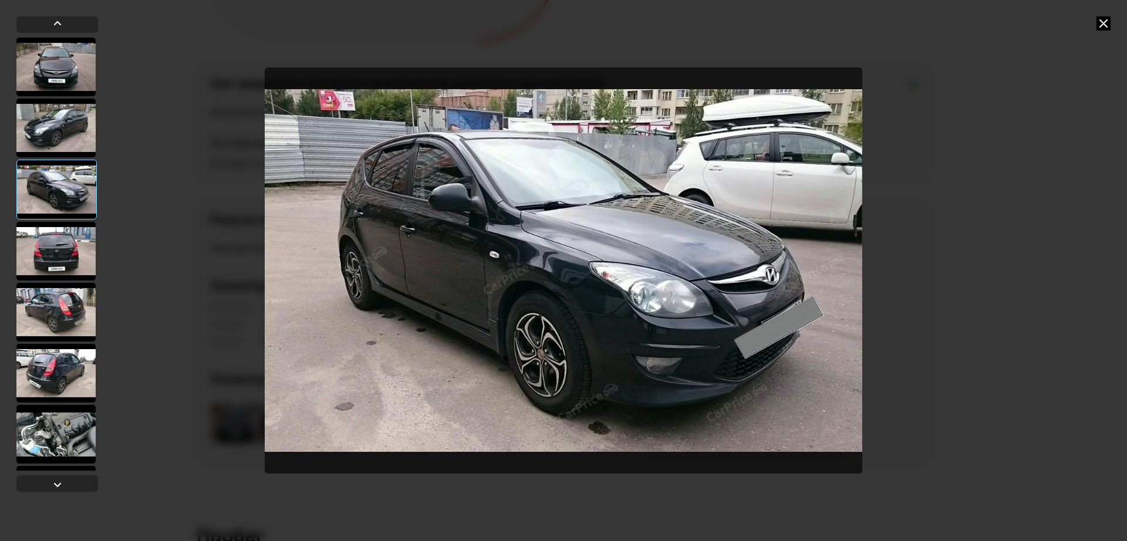
click at [47, 262] on div at bounding box center [55, 251] width 79 height 59
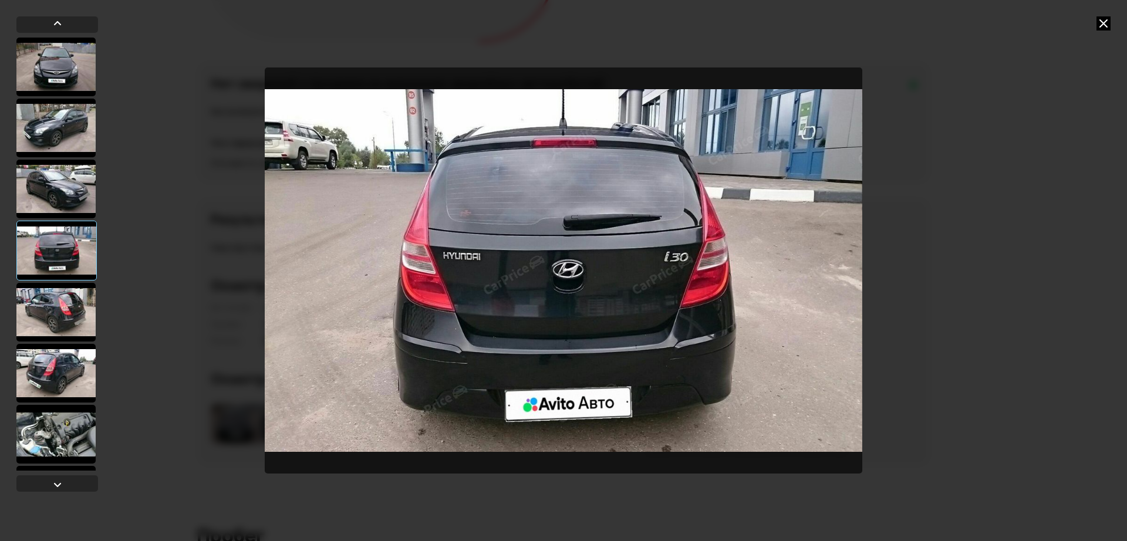
click at [55, 312] on div at bounding box center [55, 312] width 79 height 59
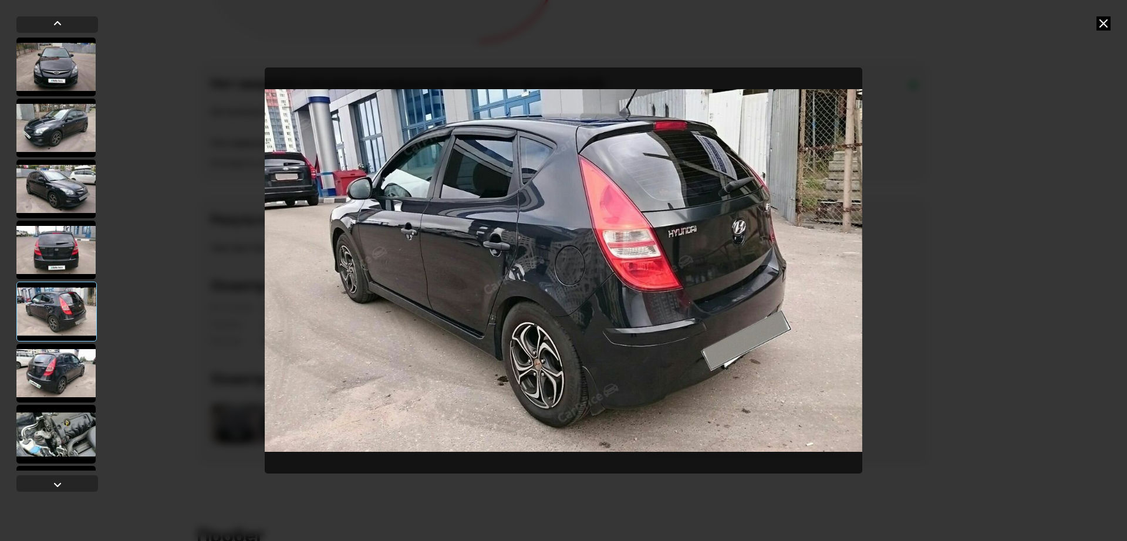
click at [66, 394] on div at bounding box center [55, 373] width 79 height 59
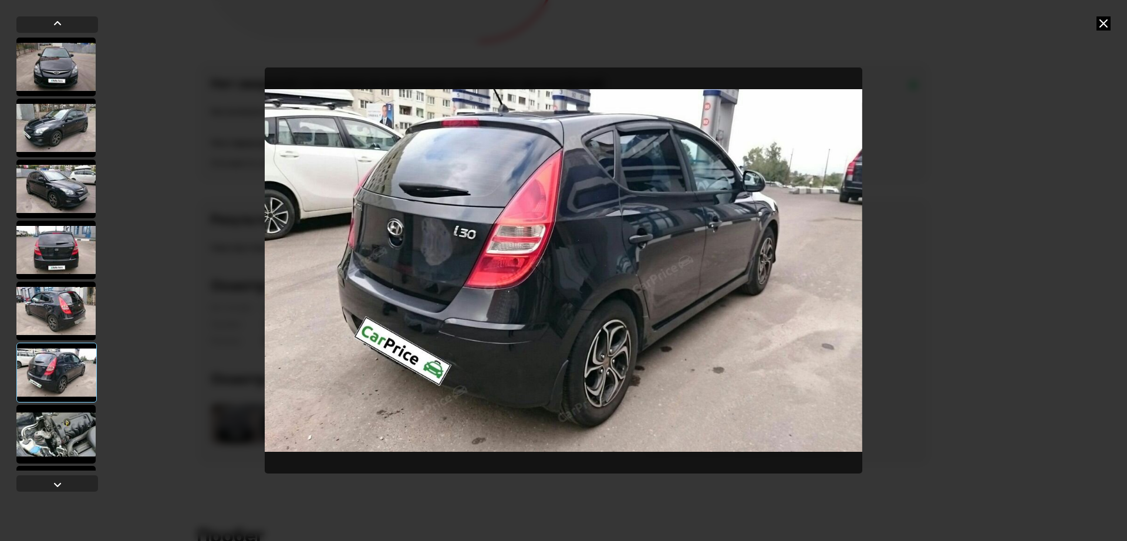
click at [60, 439] on div at bounding box center [55, 434] width 79 height 59
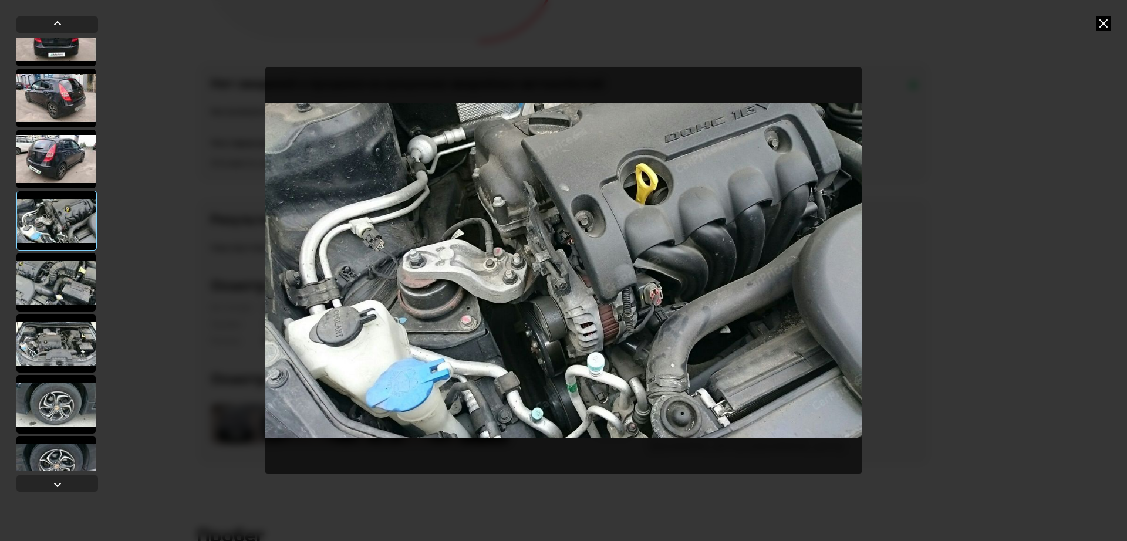
scroll to position [220, 0]
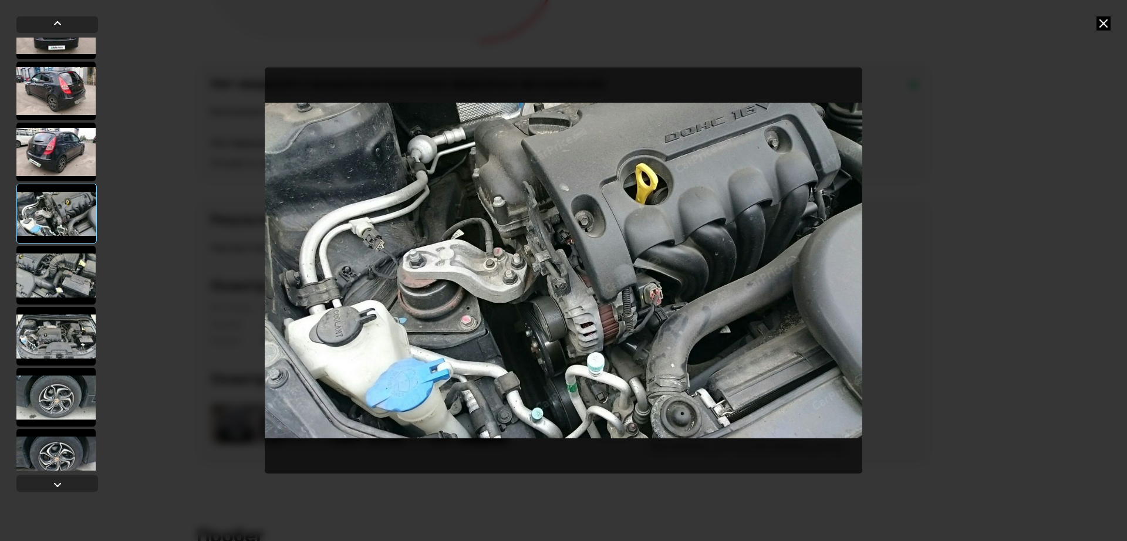
click at [86, 336] on div at bounding box center [55, 336] width 79 height 59
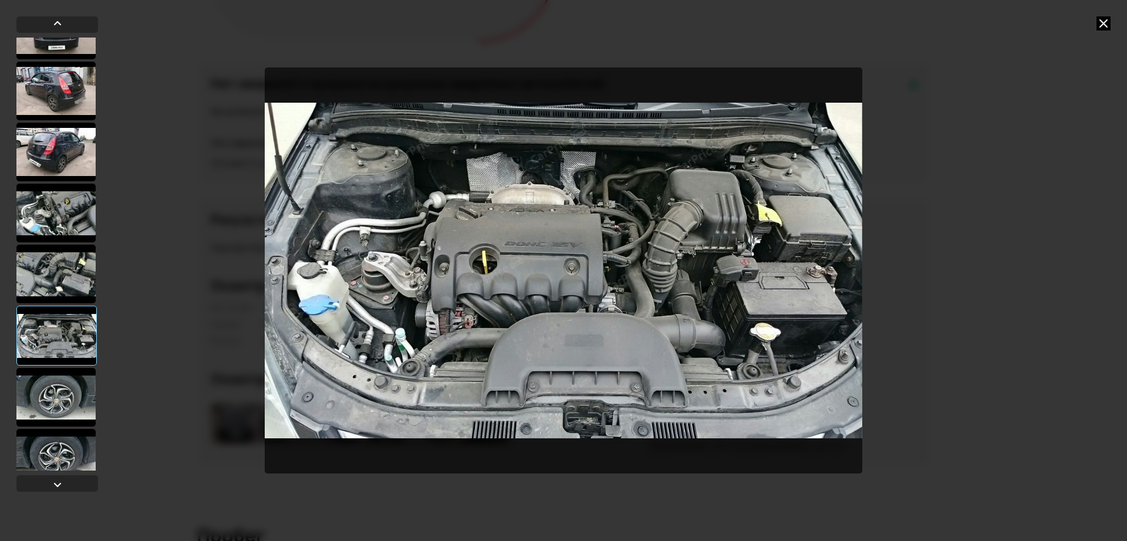
click at [62, 406] on div at bounding box center [55, 397] width 79 height 59
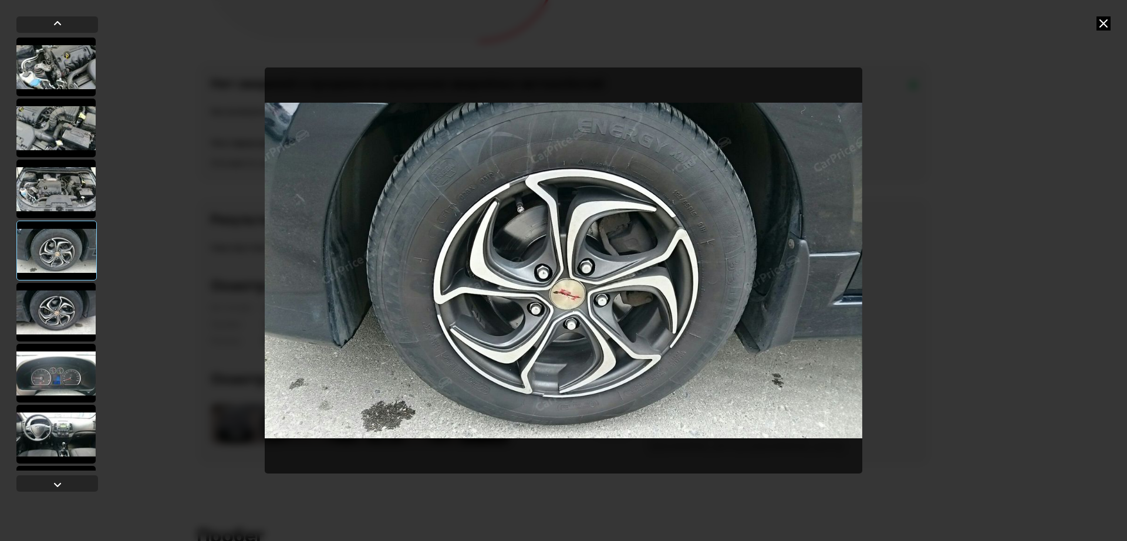
scroll to position [367, 0]
click at [53, 351] on div at bounding box center [55, 373] width 79 height 59
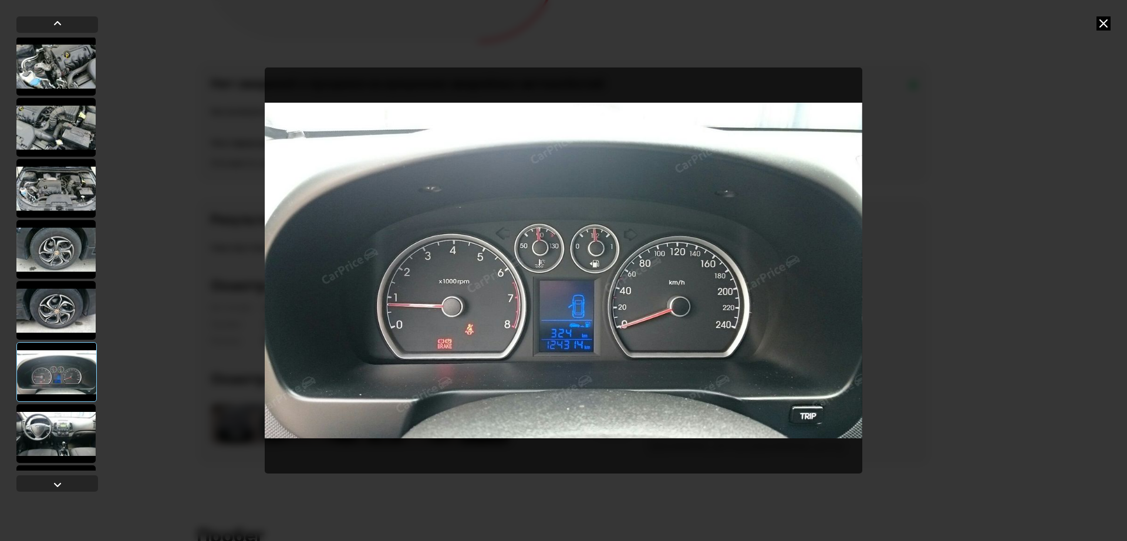
click at [61, 427] on div at bounding box center [55, 434] width 79 height 59
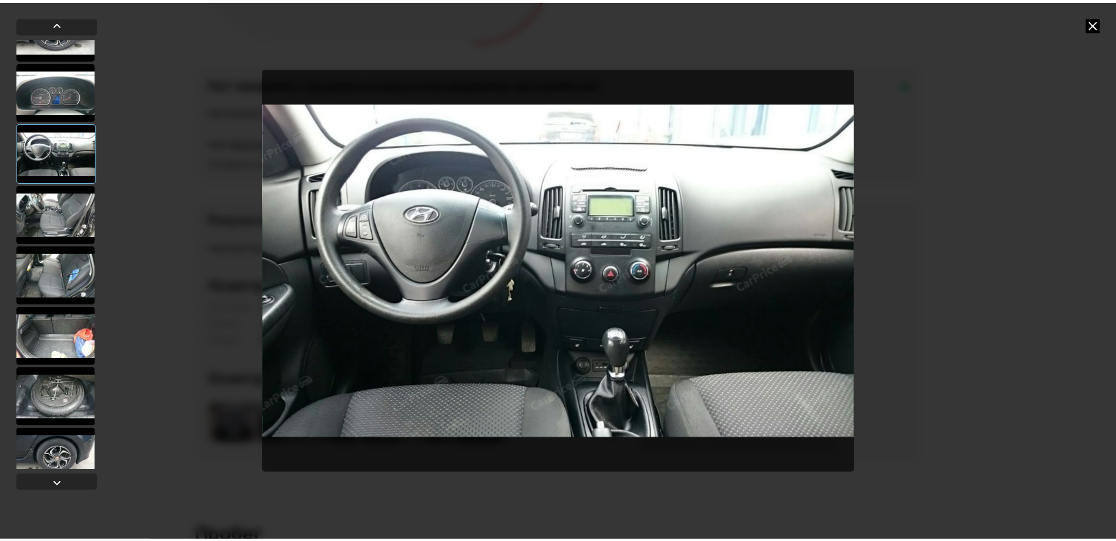
scroll to position [661, 0]
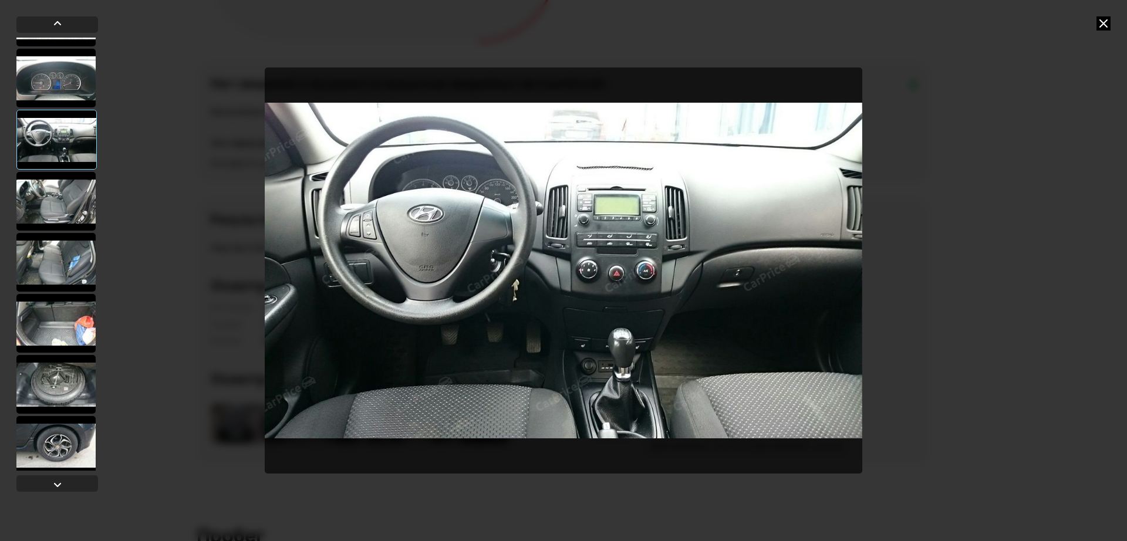
click at [1105, 22] on icon at bounding box center [1104, 23] width 14 height 14
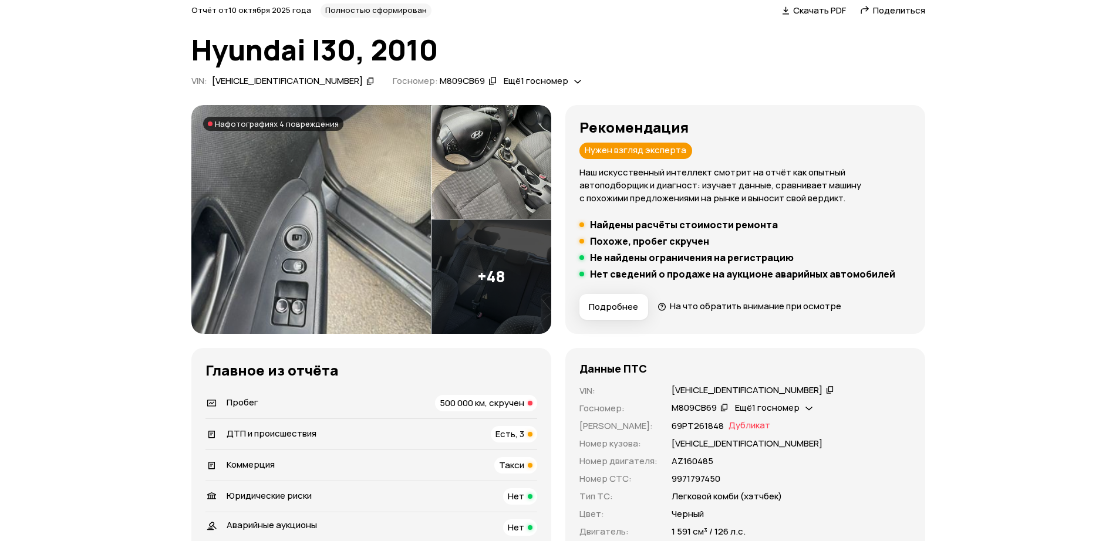
scroll to position [0, 0]
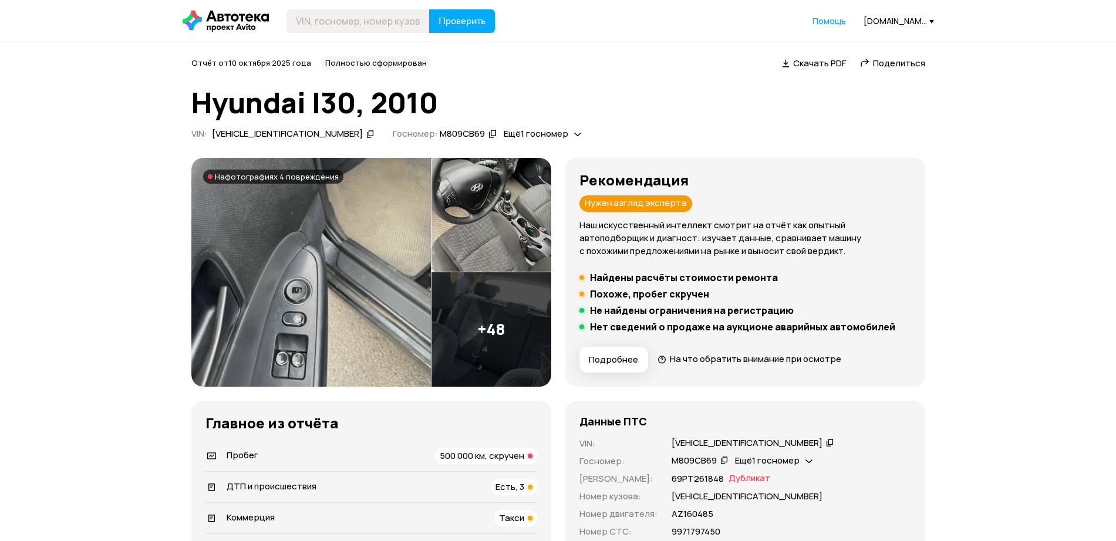
click at [348, 246] on img at bounding box center [311, 272] width 240 height 229
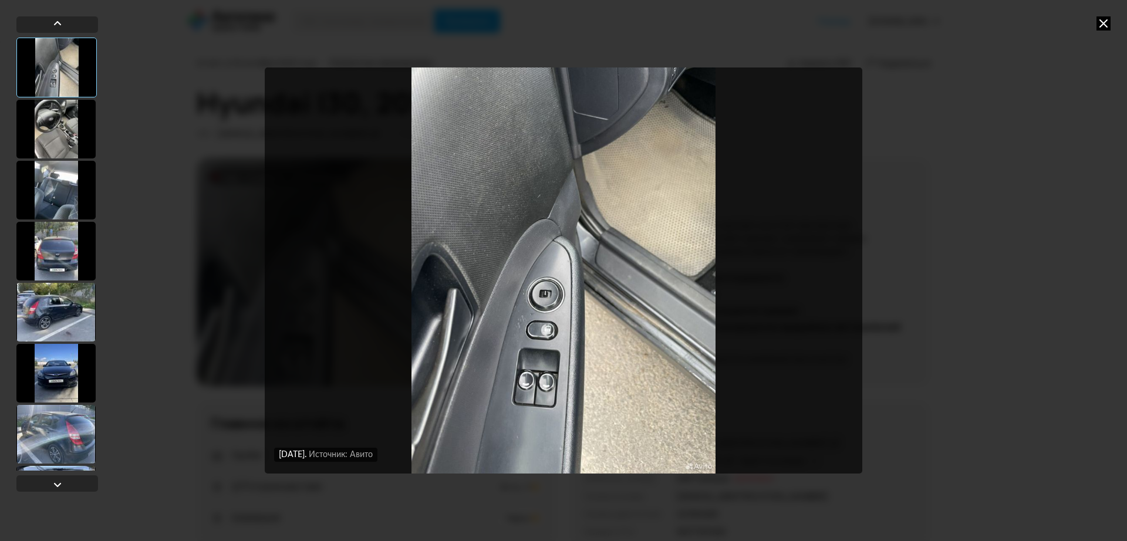
click at [49, 314] on div at bounding box center [55, 312] width 79 height 59
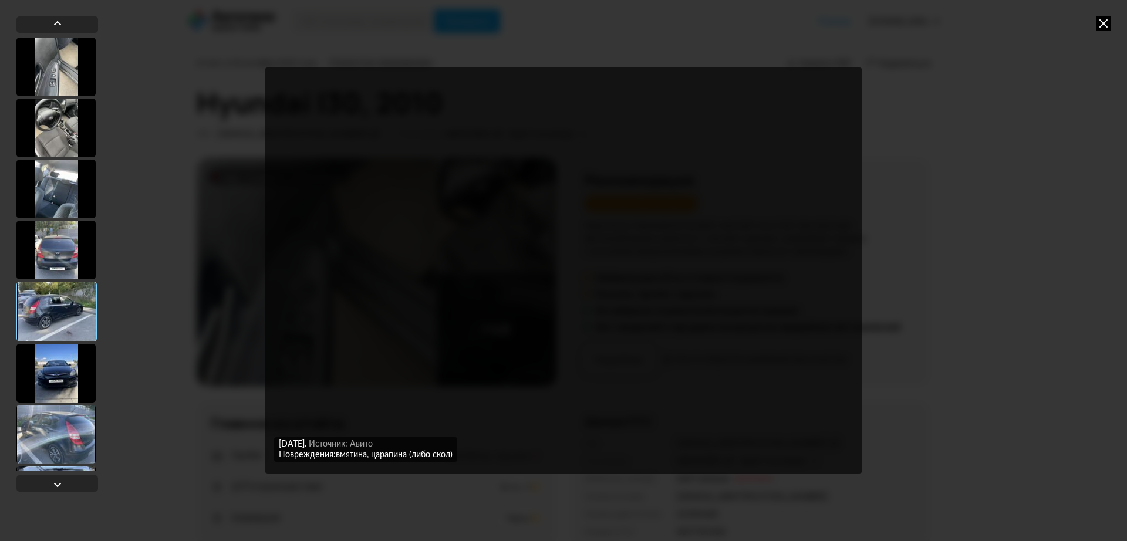
click at [45, 260] on div at bounding box center [55, 250] width 79 height 59
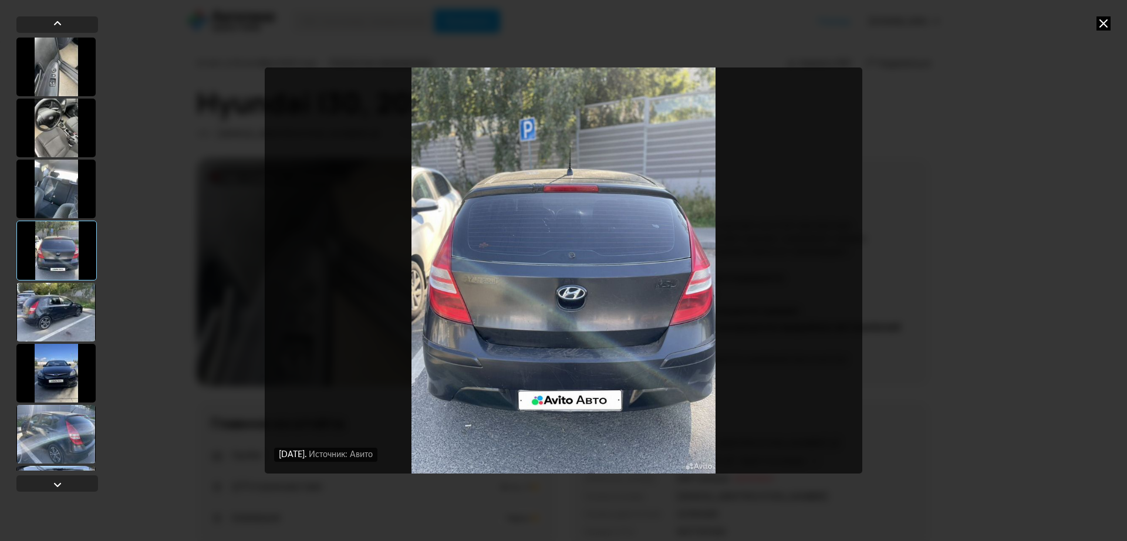
click at [60, 187] on div at bounding box center [55, 189] width 79 height 59
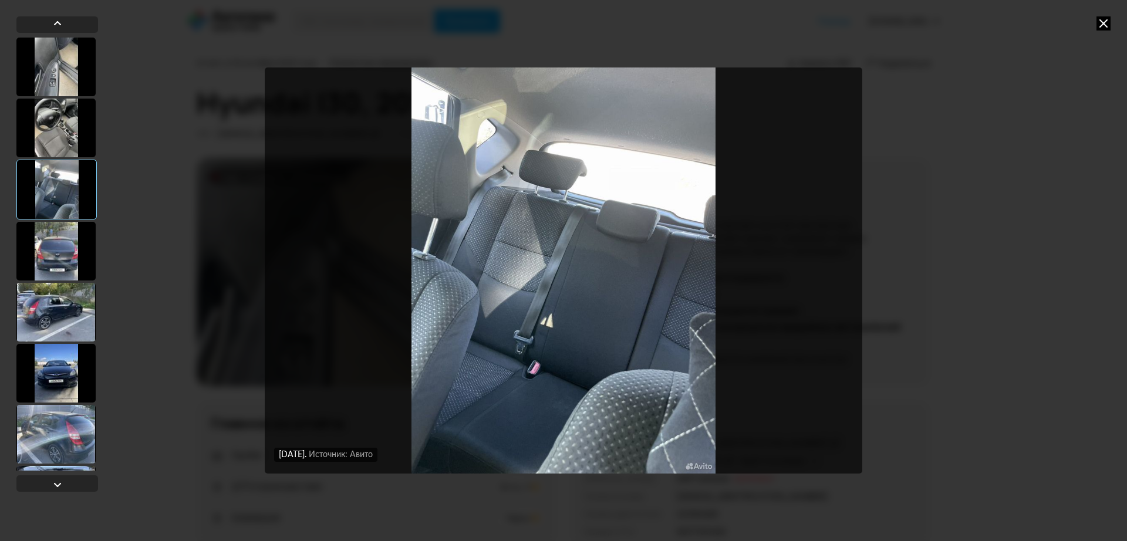
click at [1105, 26] on icon at bounding box center [1104, 23] width 14 height 14
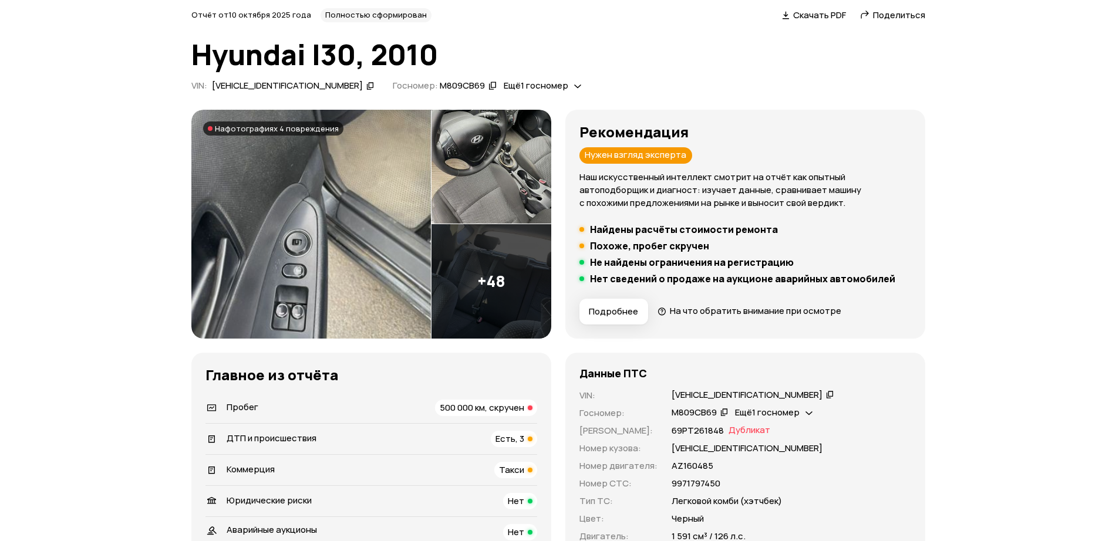
scroll to position [73, 0]
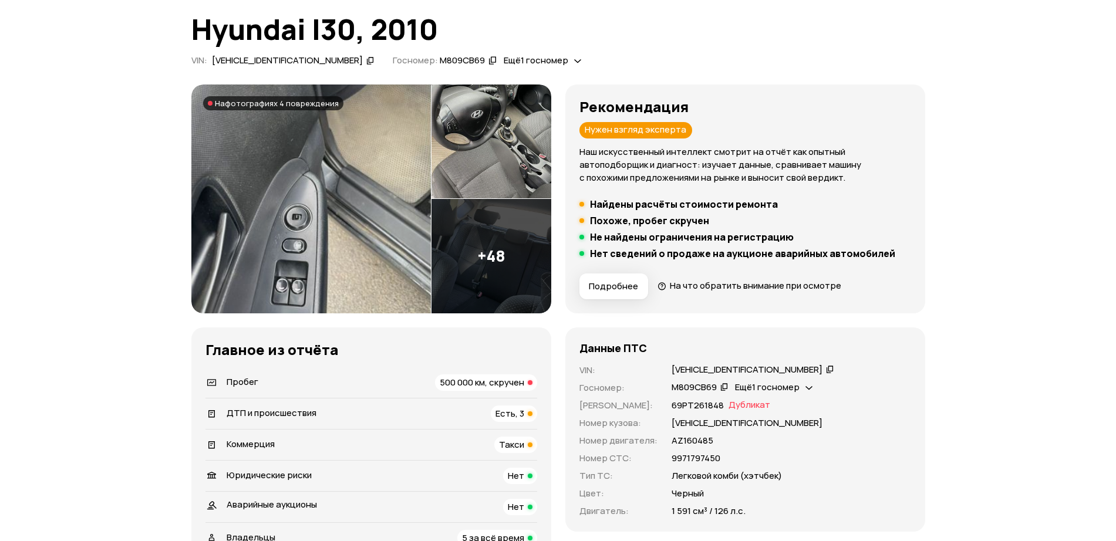
click at [826, 373] on icon at bounding box center [830, 369] width 8 height 12
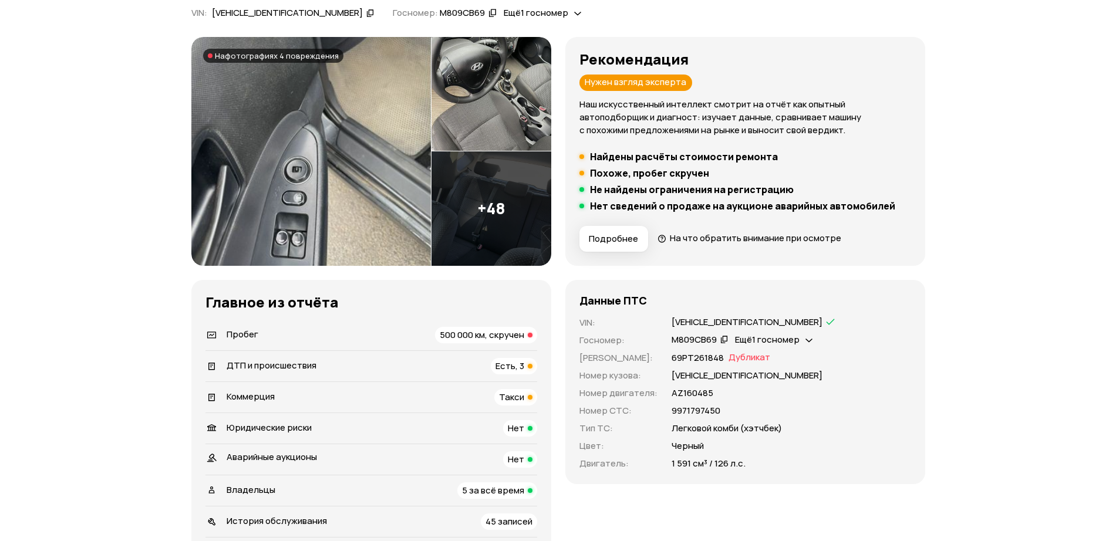
scroll to position [147, 0]
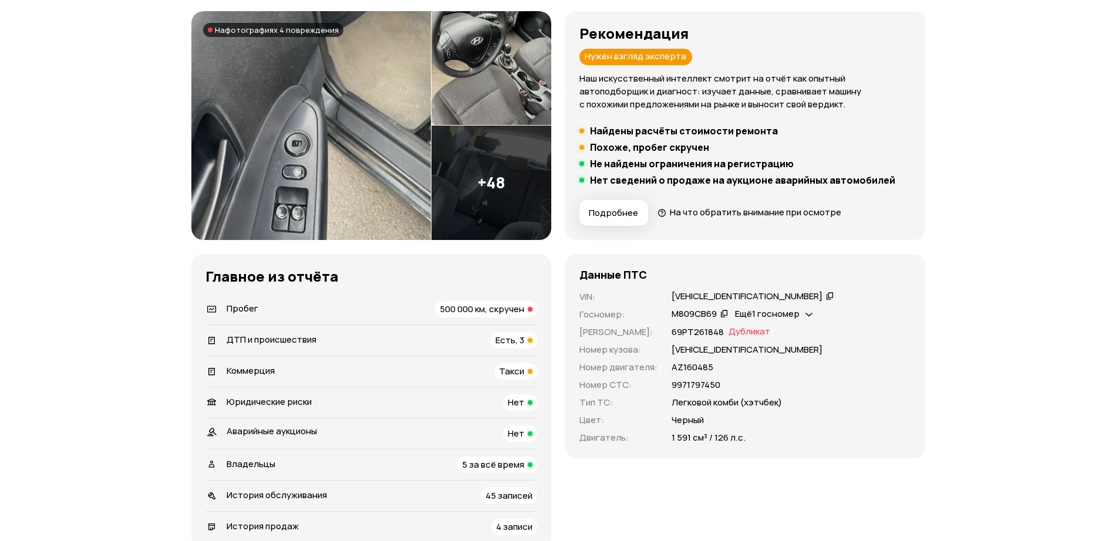
click at [424, 198] on img at bounding box center [311, 125] width 240 height 229
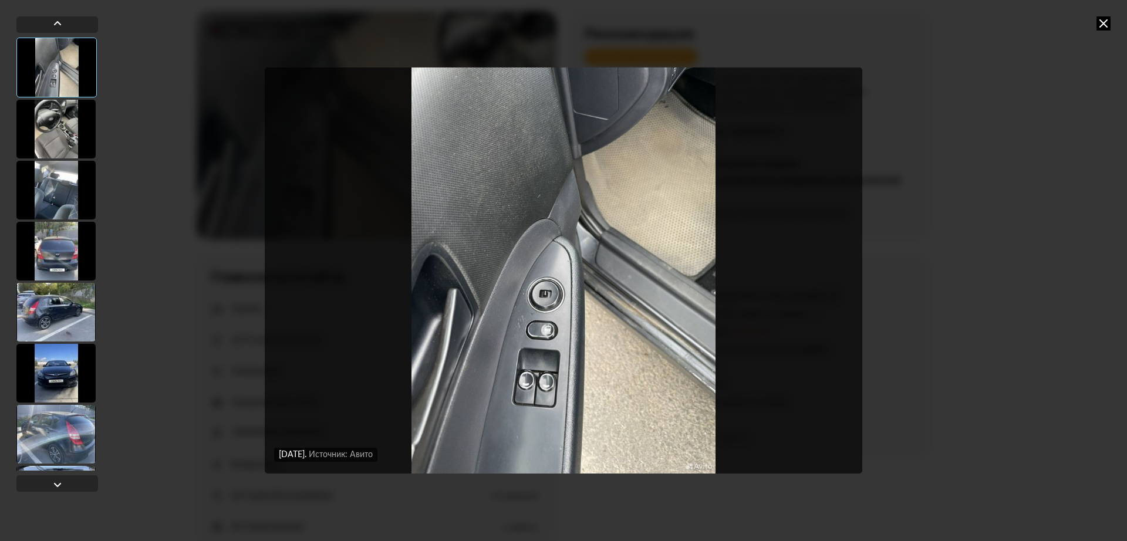
click at [71, 148] on div at bounding box center [55, 129] width 79 height 59
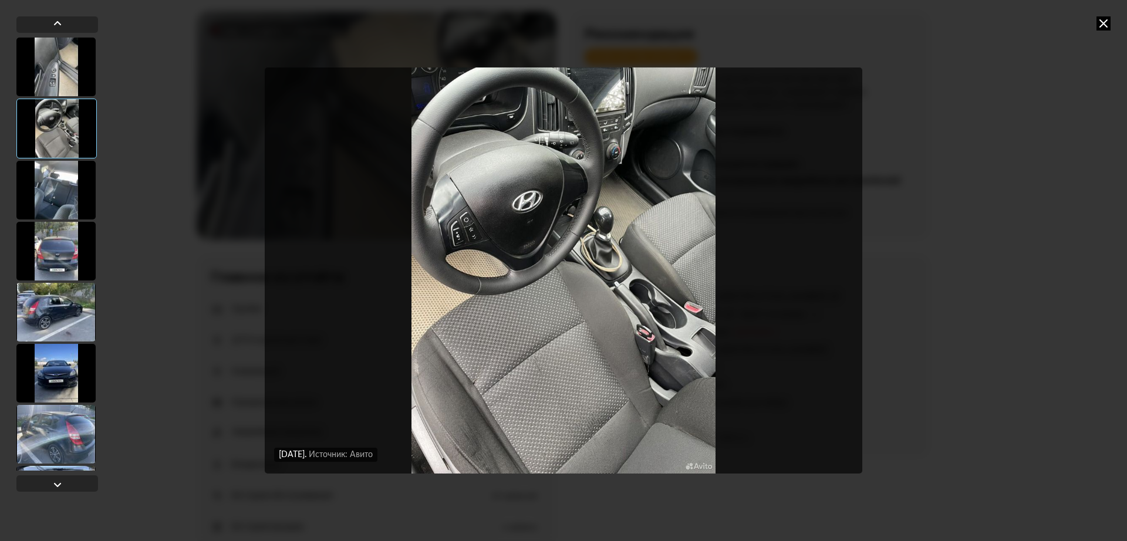
click at [66, 196] on div at bounding box center [55, 190] width 79 height 59
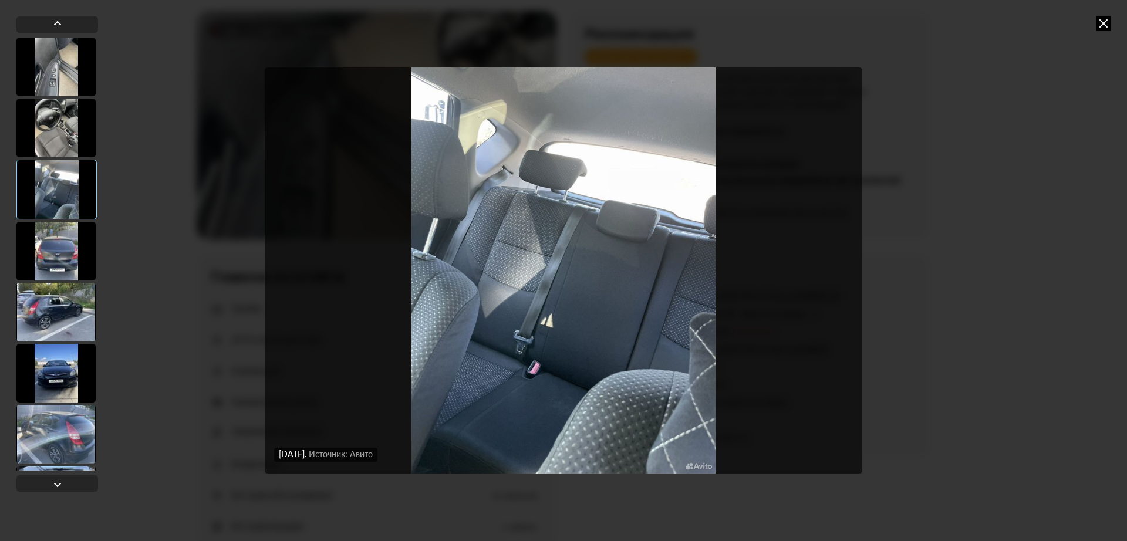
click at [216, 264] on div "[DATE] Источник: Авито [DATE] Источник: Авито [DATE] Источник: Авито [DATE] Ист…" at bounding box center [563, 270] width 1127 height 541
drag, startPoint x: 1109, startPoint y: 23, endPoint x: 1103, endPoint y: 26, distance: 7.1
click at [1109, 25] on icon at bounding box center [1104, 23] width 14 height 14
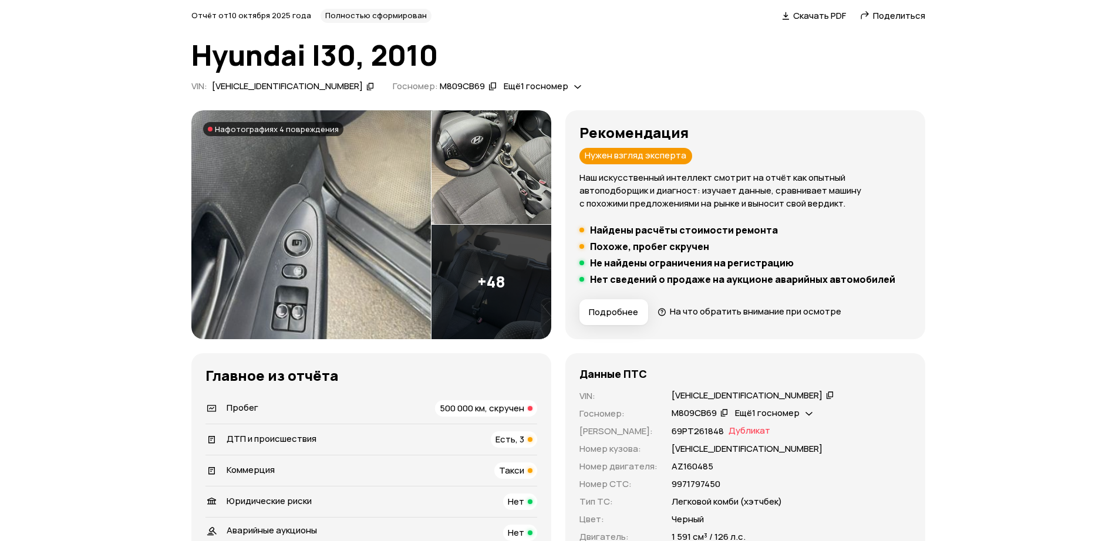
scroll to position [73, 0]
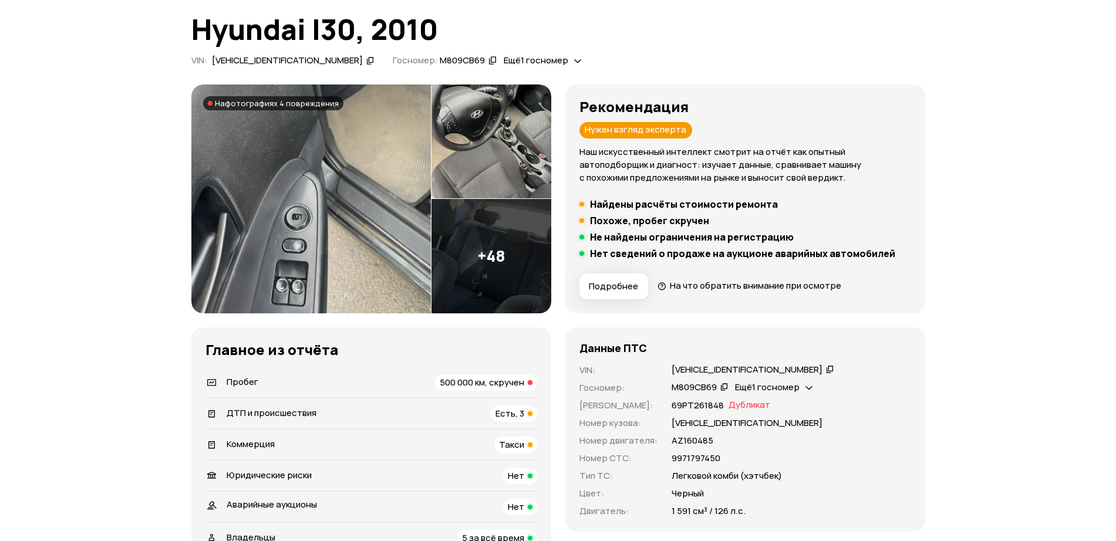
click at [356, 192] on img at bounding box center [311, 199] width 240 height 229
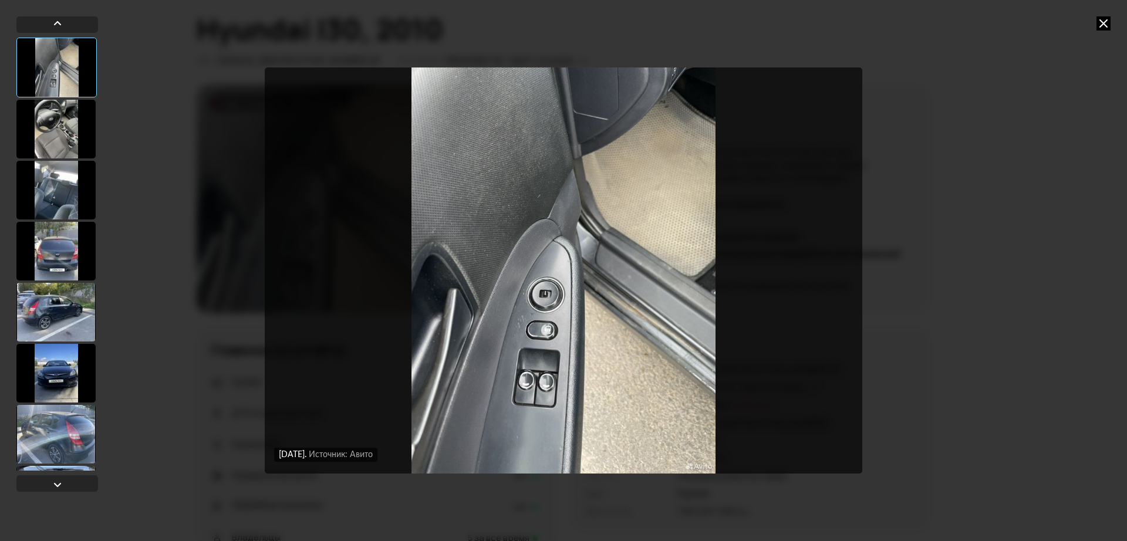
click at [1100, 23] on icon at bounding box center [1104, 23] width 14 height 14
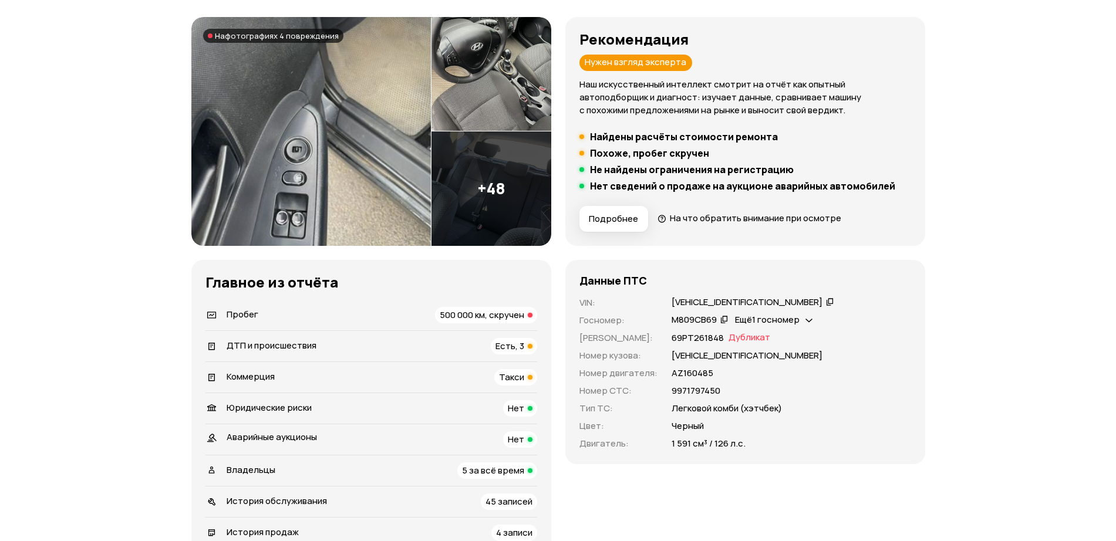
scroll to position [220, 0]
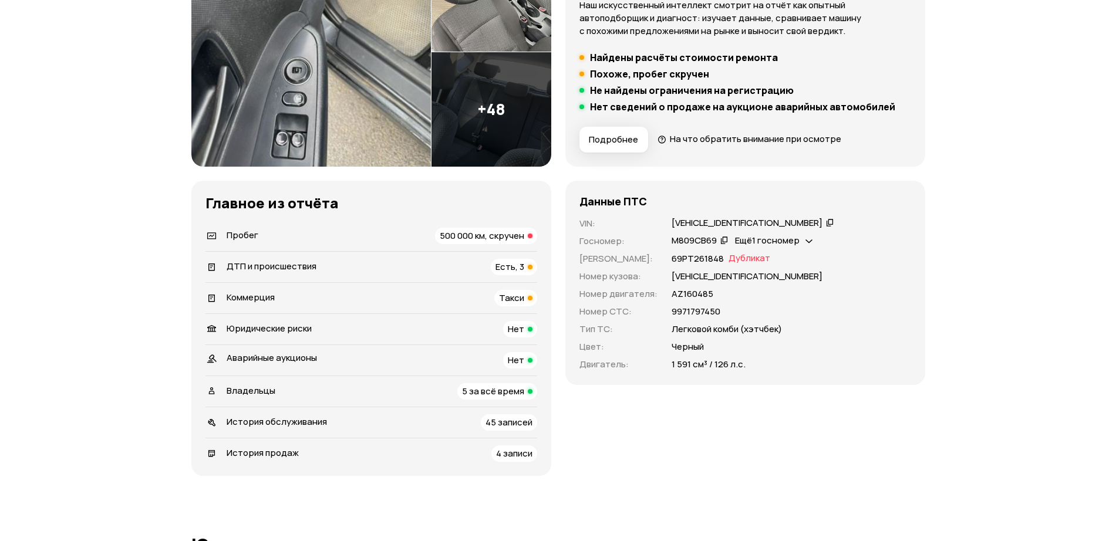
click at [269, 396] on span "Владельцы" at bounding box center [251, 391] width 49 height 12
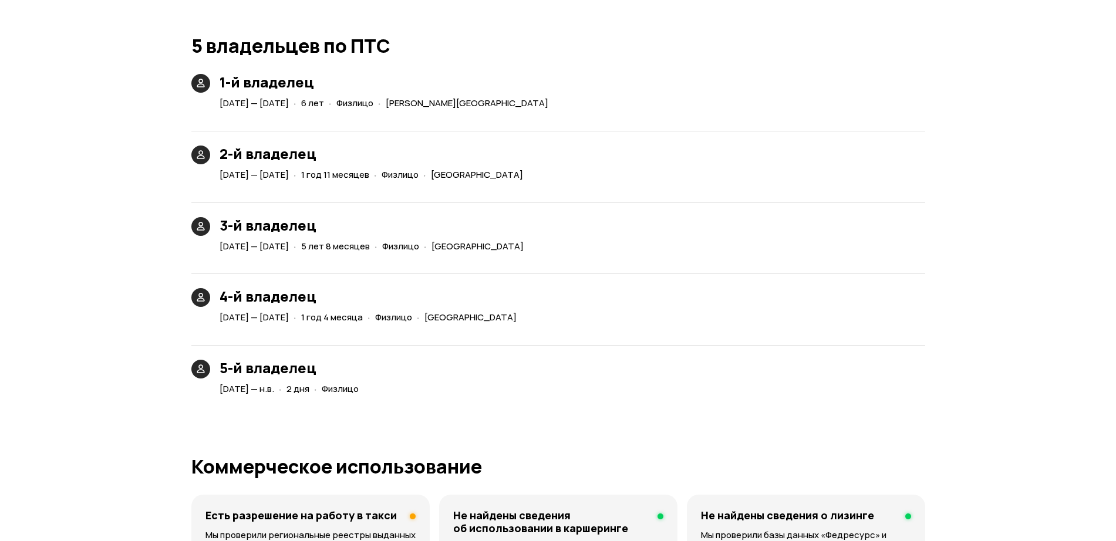
scroll to position [2864, 0]
